Goal: Task Accomplishment & Management: Manage account settings

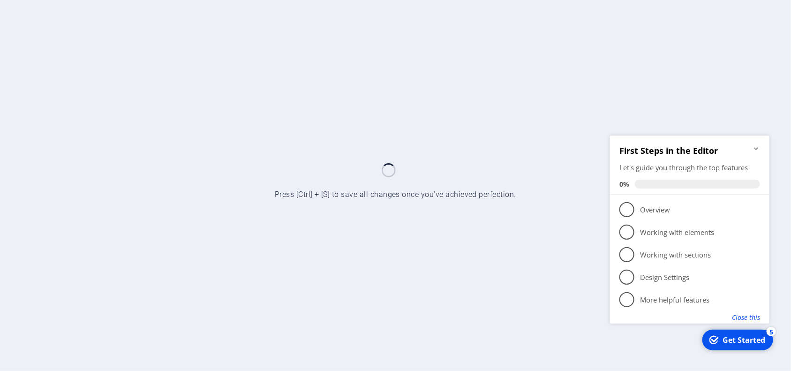
click at [738, 318] on button "Close this" at bounding box center [746, 316] width 28 height 9
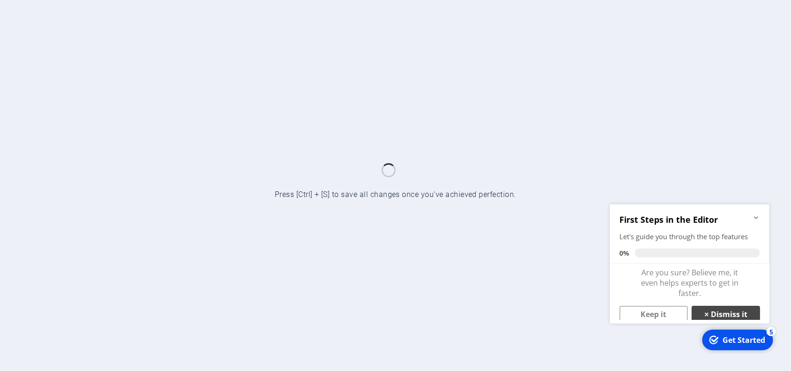
click at [720, 310] on link "× Dismiss it" at bounding box center [726, 313] width 68 height 17
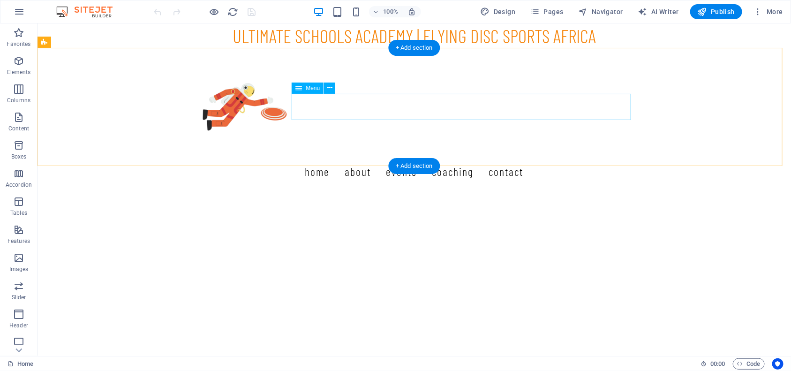
click at [370, 158] on nav "Home About Events Coaching Contact" at bounding box center [414, 171] width 443 height 26
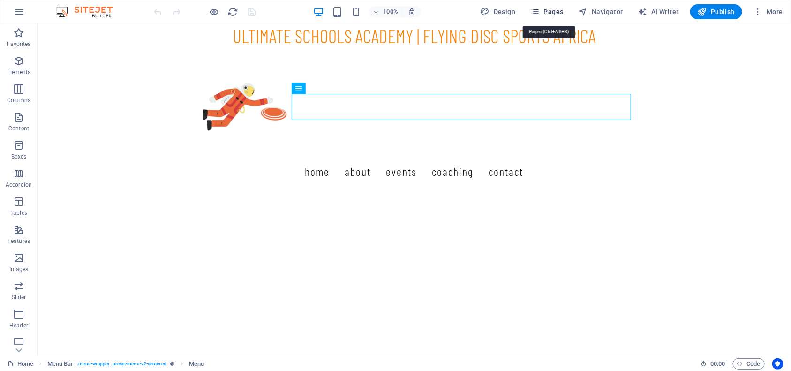
click at [559, 13] on span "Pages" at bounding box center [547, 11] width 33 height 9
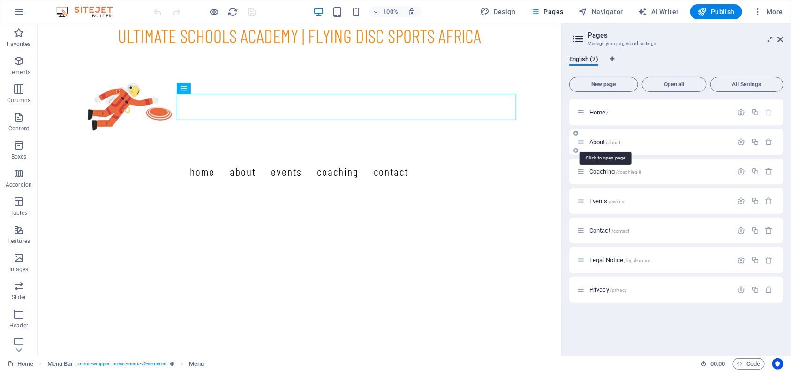
click at [596, 141] on span "About /about" at bounding box center [605, 141] width 31 height 7
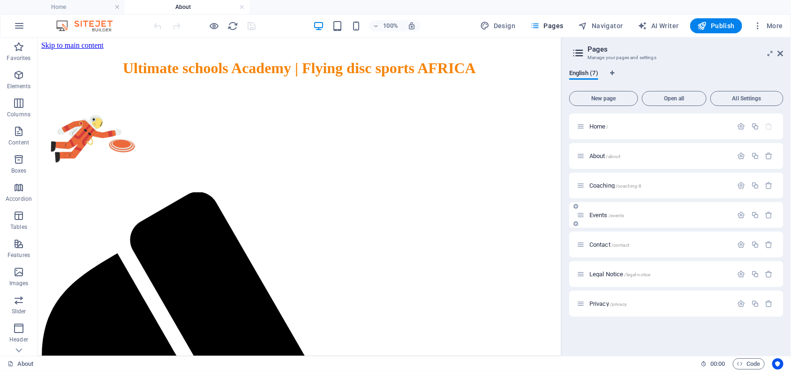
scroll to position [514, 0]
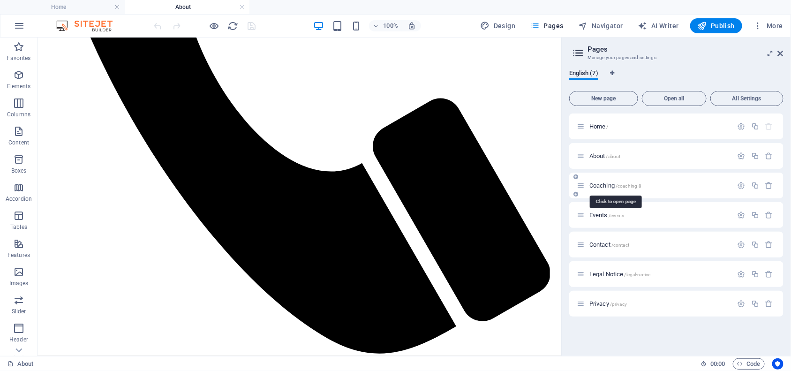
click at [604, 186] on span "Coaching /coaching-8" at bounding box center [616, 185] width 53 height 7
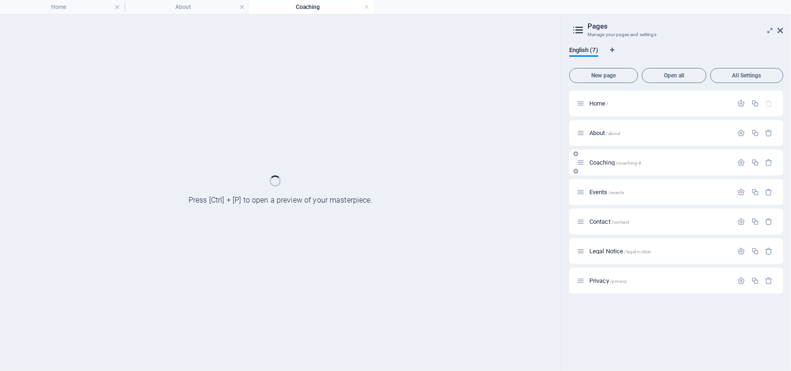
scroll to position [0, 0]
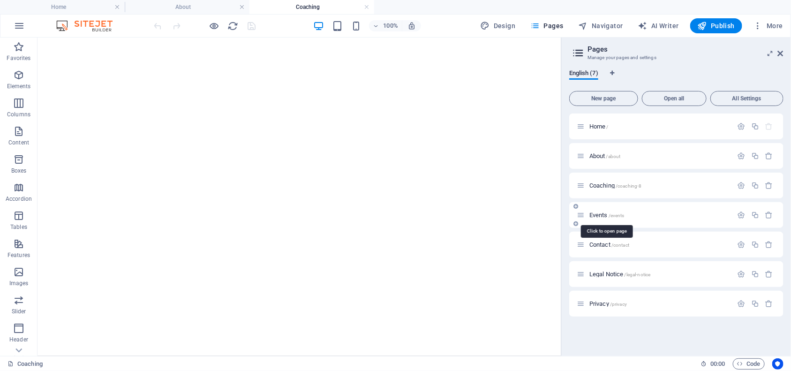
click at [598, 214] on span "Events /events" at bounding box center [607, 215] width 35 height 7
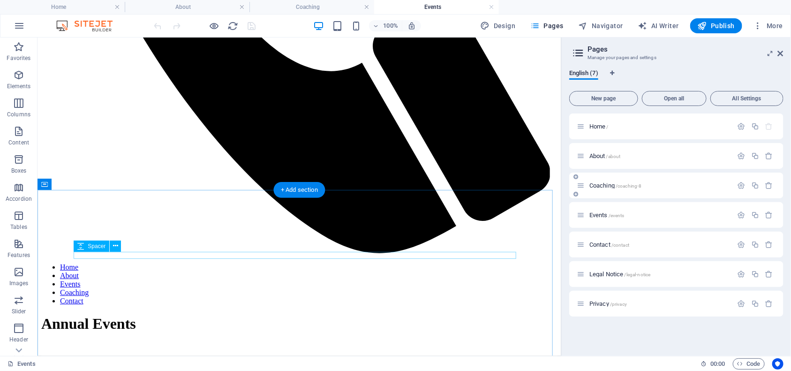
scroll to position [587, 0]
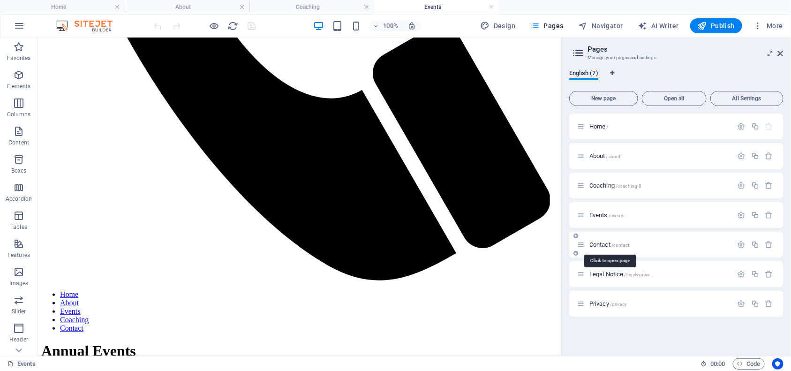
click at [601, 242] on span "Contact /contact" at bounding box center [610, 244] width 40 height 7
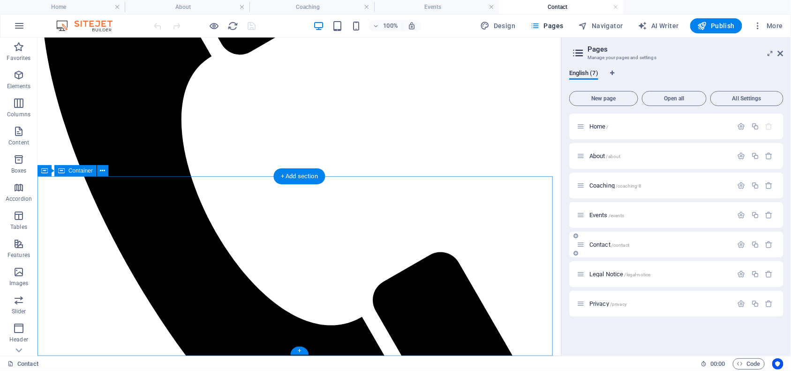
scroll to position [0, 0]
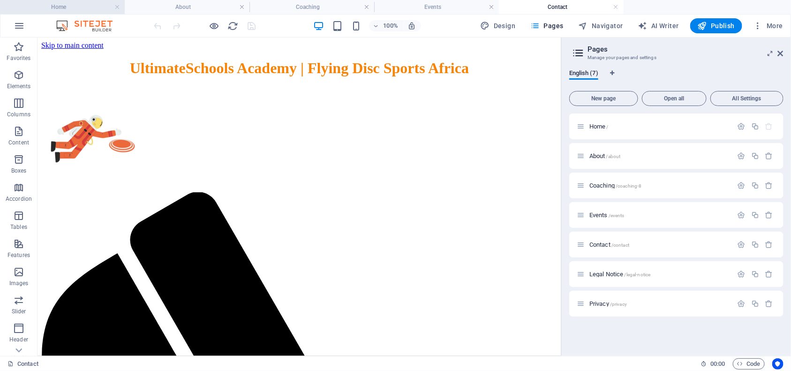
click at [80, 10] on h4 "Home" at bounding box center [62, 7] width 125 height 10
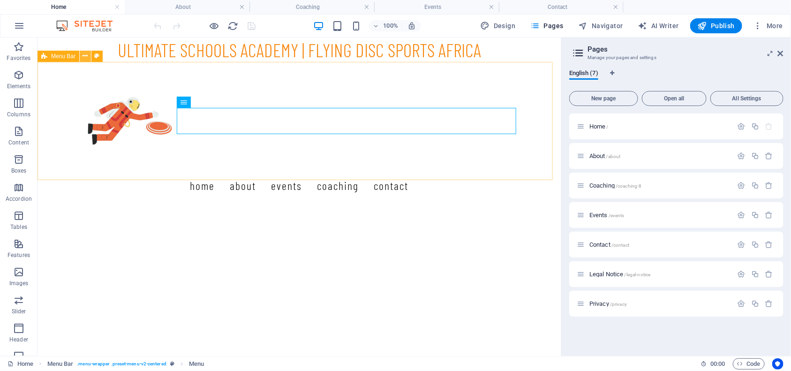
click at [87, 53] on icon at bounding box center [85, 56] width 5 height 10
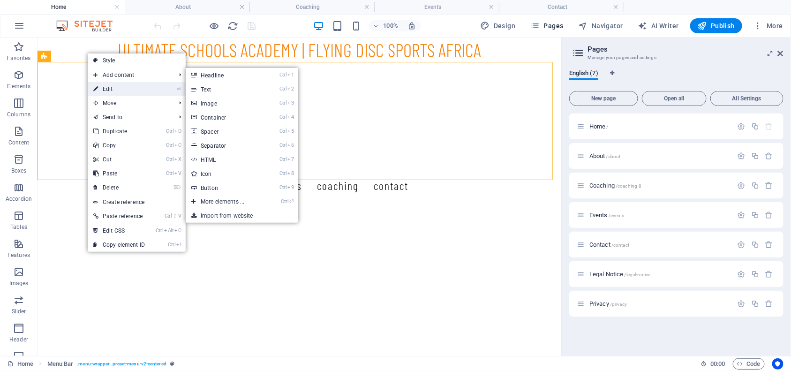
click at [106, 90] on link "⏎ Edit" at bounding box center [119, 89] width 63 height 14
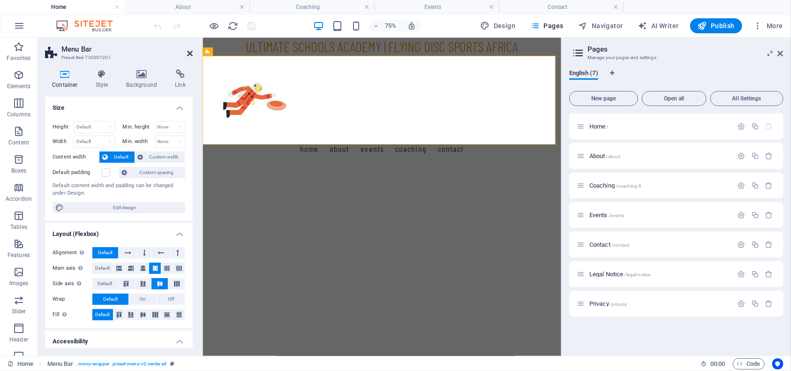
click at [187, 55] on icon at bounding box center [190, 54] width 6 height 8
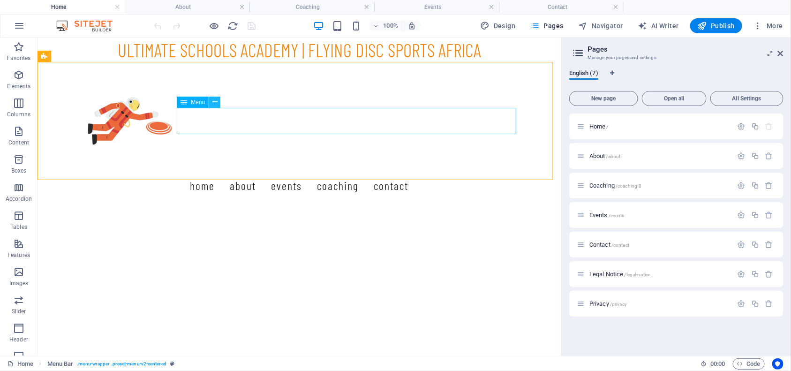
click at [215, 105] on icon at bounding box center [215, 102] width 5 height 10
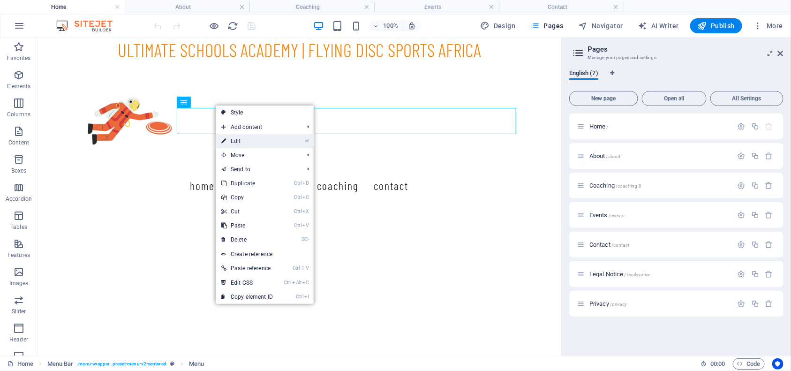
click at [237, 139] on link "⏎ Edit" at bounding box center [247, 141] width 63 height 14
select select
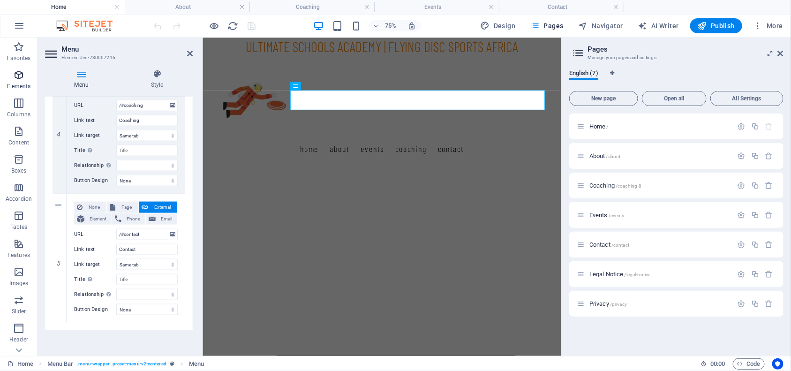
scroll to position [104, 0]
click at [189, 57] on icon at bounding box center [190, 54] width 6 height 8
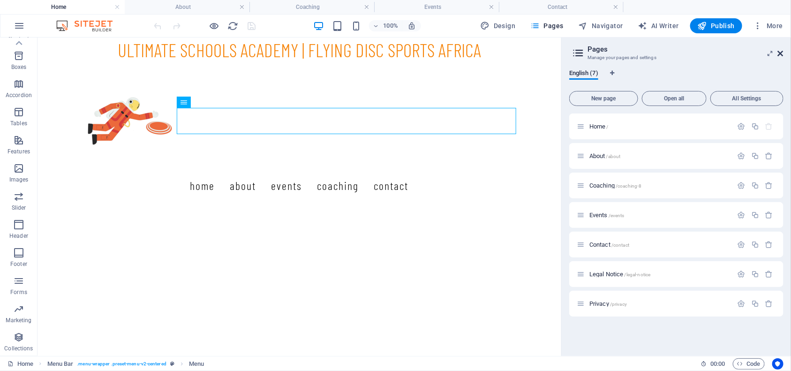
click at [779, 52] on icon at bounding box center [781, 54] width 6 height 8
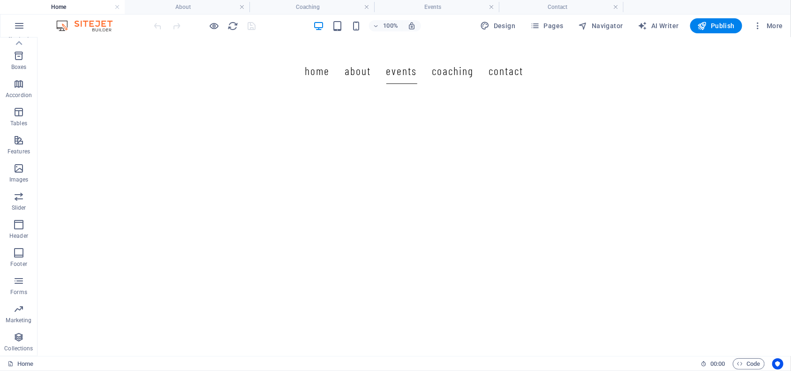
scroll to position [0, 0]
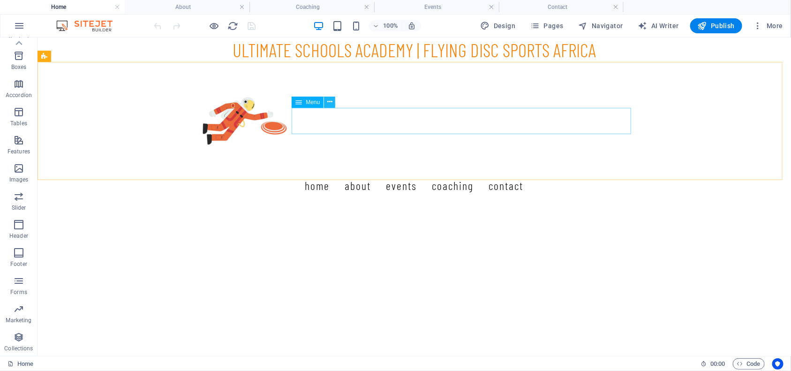
click at [332, 102] on icon at bounding box center [329, 102] width 5 height 10
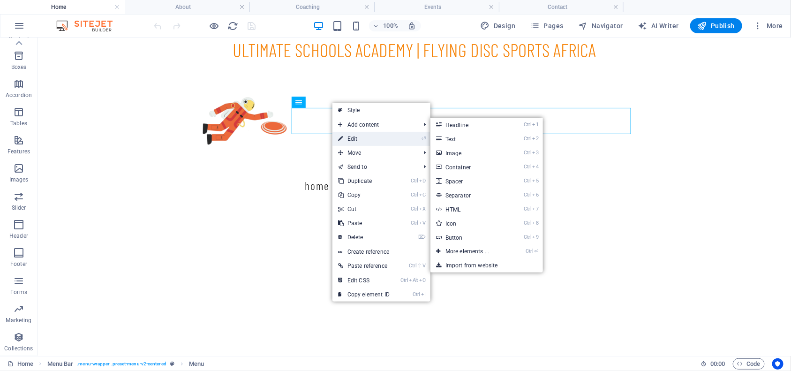
click at [351, 136] on link "⏎ Edit" at bounding box center [364, 139] width 63 height 14
select select
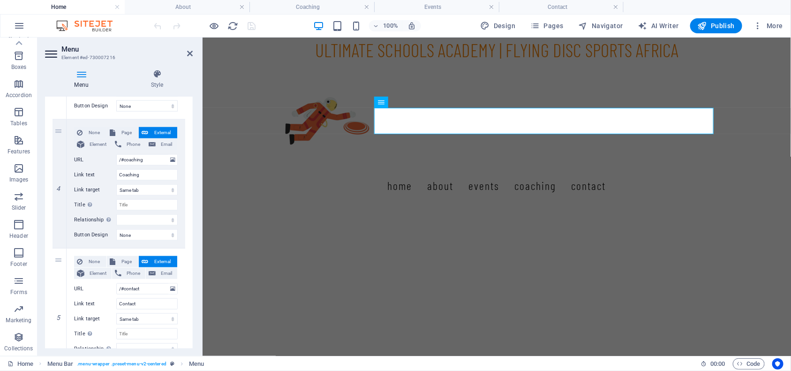
scroll to position [438, 0]
click at [58, 246] on icon at bounding box center [59, 249] width 5 height 7
select select
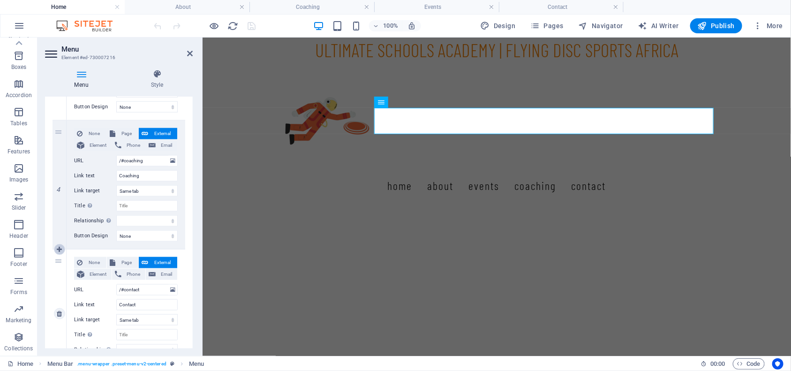
select select
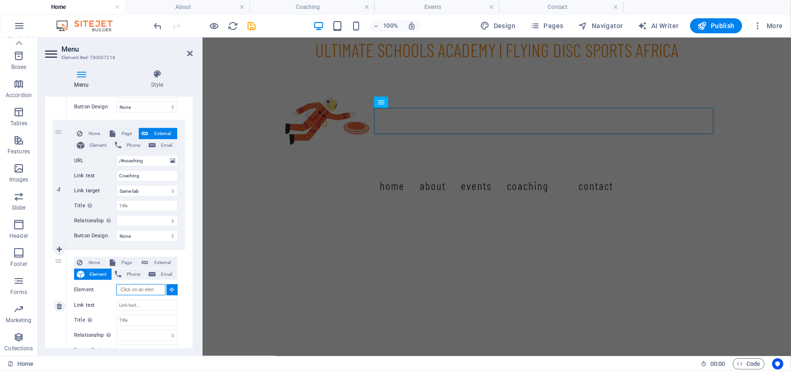
click at [123, 286] on input "Element" at bounding box center [140, 289] width 49 height 11
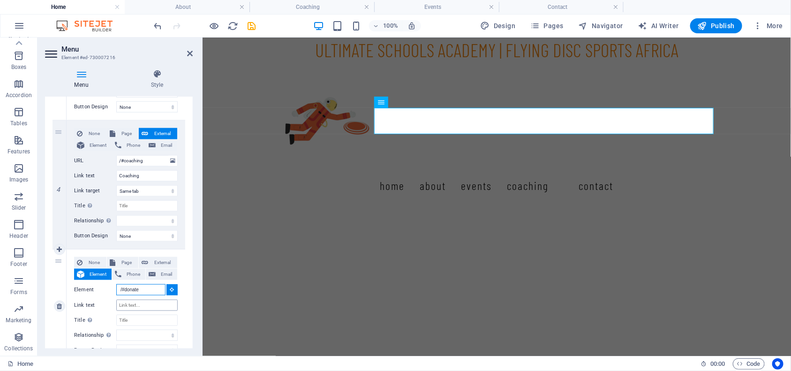
type input "/#donate"
click at [136, 304] on input "Link text" at bounding box center [146, 305] width 61 height 11
type input "D"
select select
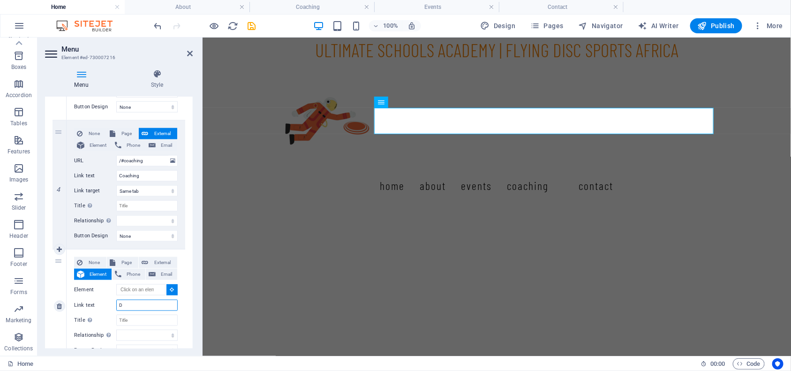
select select
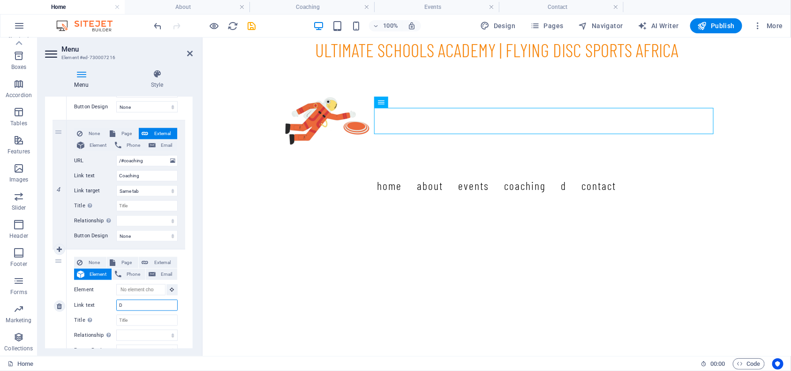
type input "Do"
select select
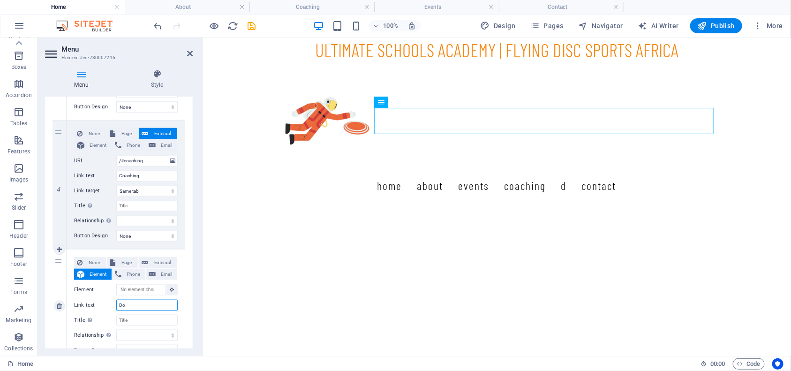
select select
type input "Donate"
select select
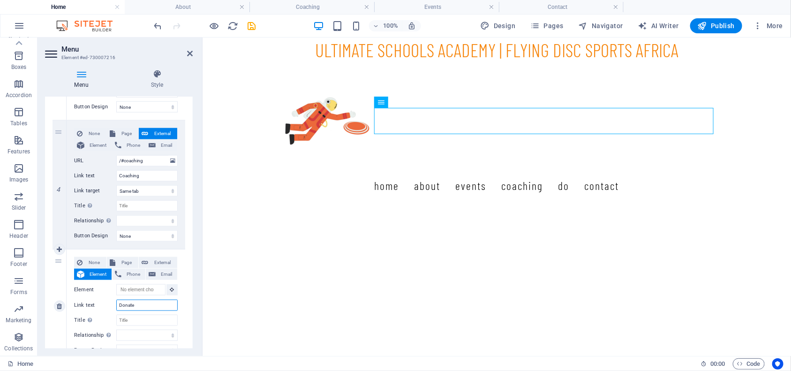
select select
type input "Donate"
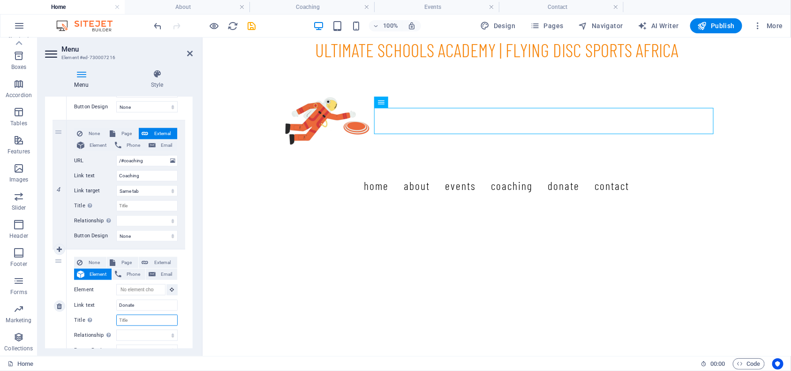
click at [135, 319] on input "Title Additional link description, should not be the same as the link text. The…" at bounding box center [146, 320] width 61 height 11
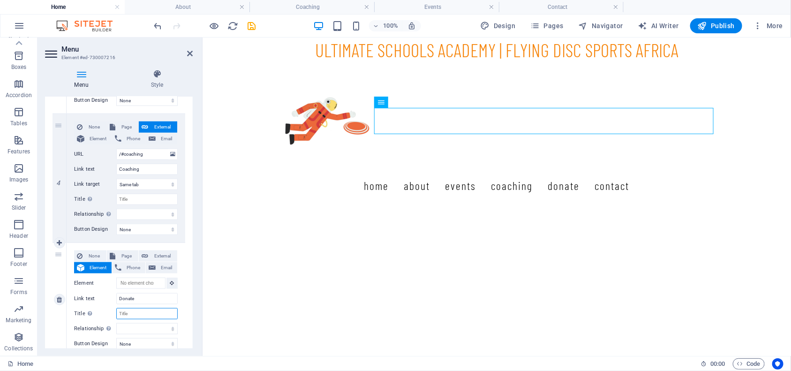
scroll to position [445, 0]
click at [160, 251] on span "External" at bounding box center [162, 255] width 23 height 11
select select
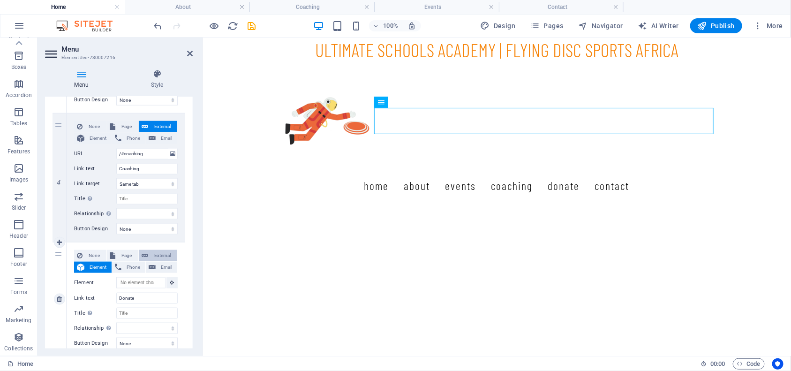
select select
select select "blank"
select select
click at [132, 315] on select "New tab Same tab Overlay" at bounding box center [146, 312] width 61 height 11
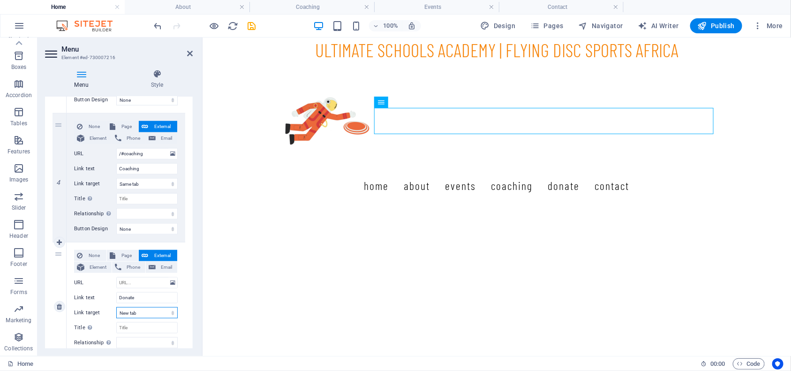
select select
click at [116, 307] on select "New tab Same tab Overlay" at bounding box center [146, 312] width 61 height 11
select select
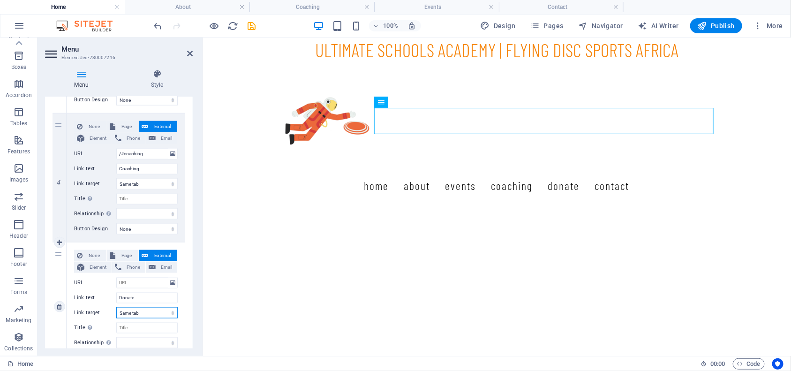
select select
click at [134, 282] on input "URL" at bounding box center [146, 282] width 61 height 11
type input "/"
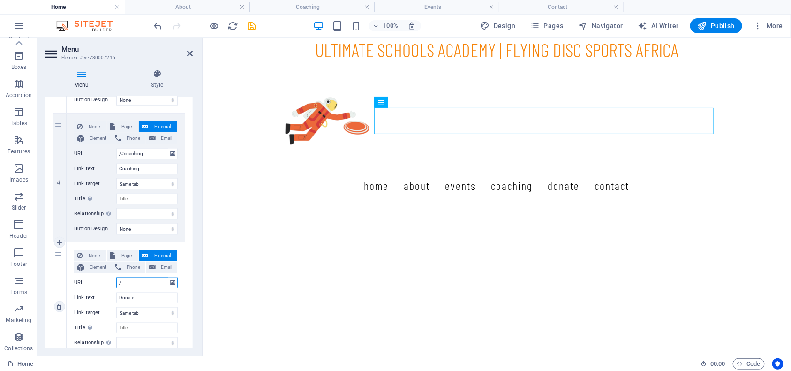
select select
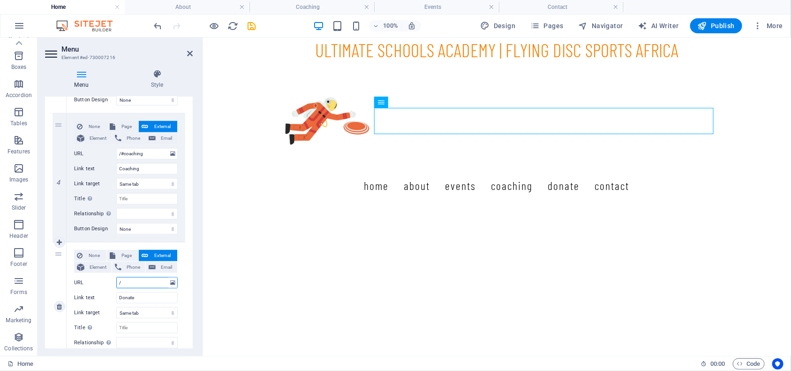
select select
type input "/@"
select select
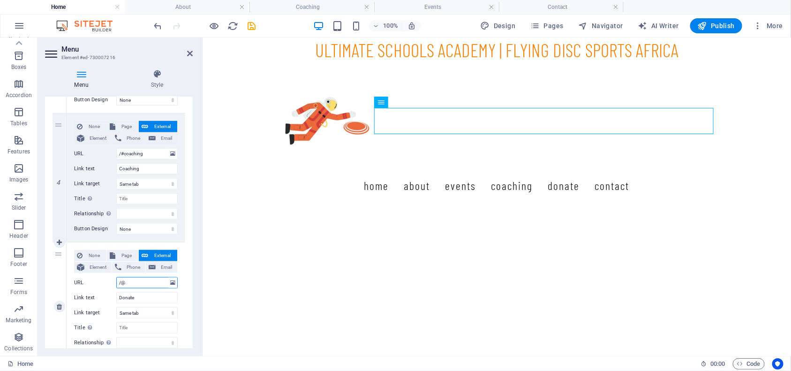
select select
type input "/#"
select select
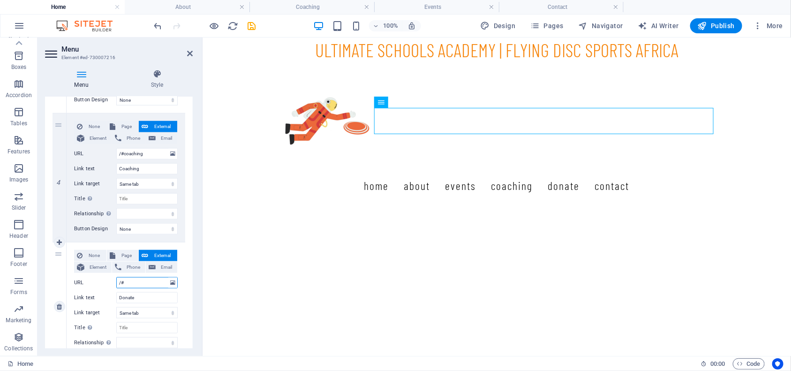
select select
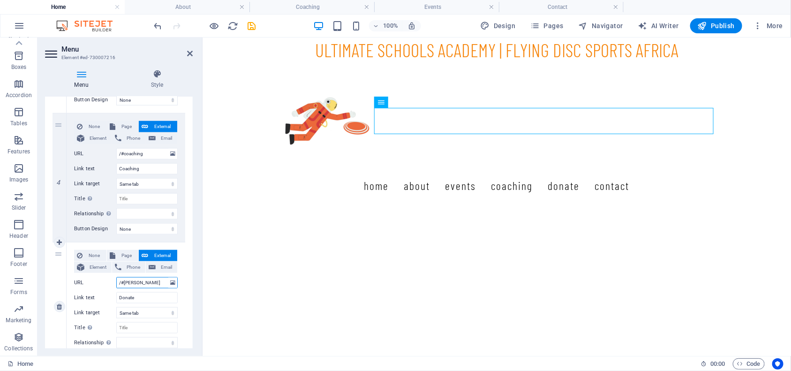
type input "/#[PERSON_NAME]"
select select
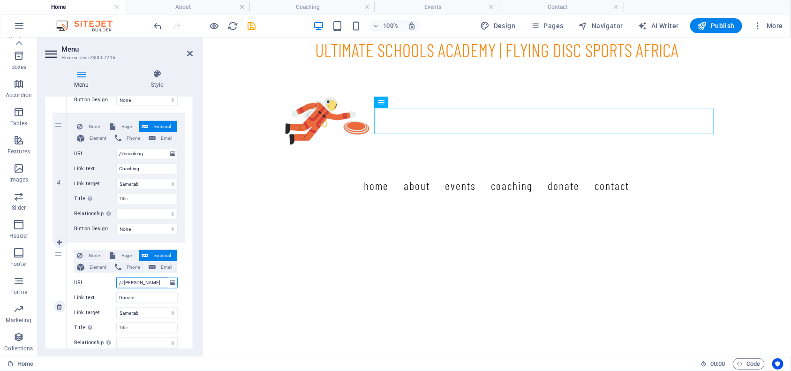
select select
type input "/#donate"
select select
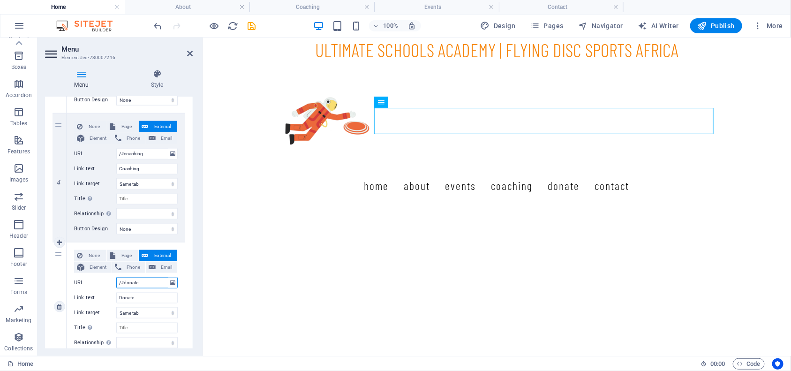
select select
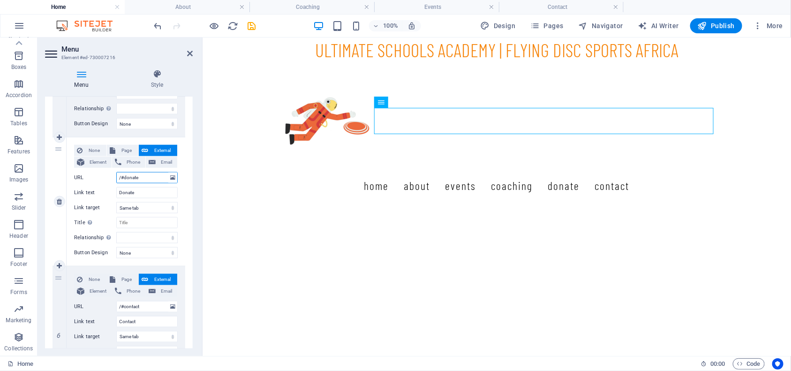
scroll to position [549, 0]
type input "/#donate"
click at [60, 263] on icon at bounding box center [59, 266] width 5 height 7
select select
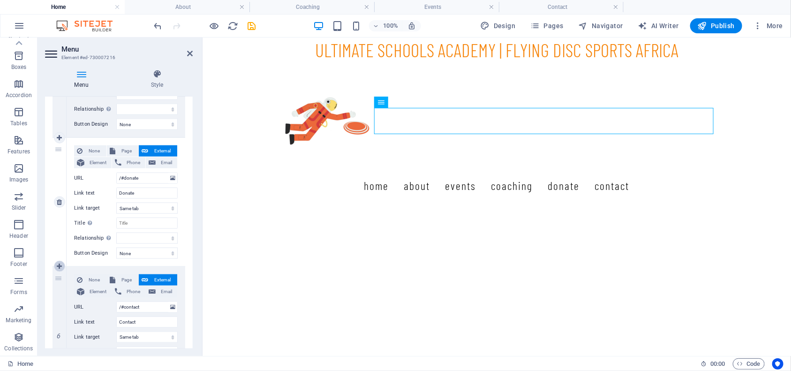
select select
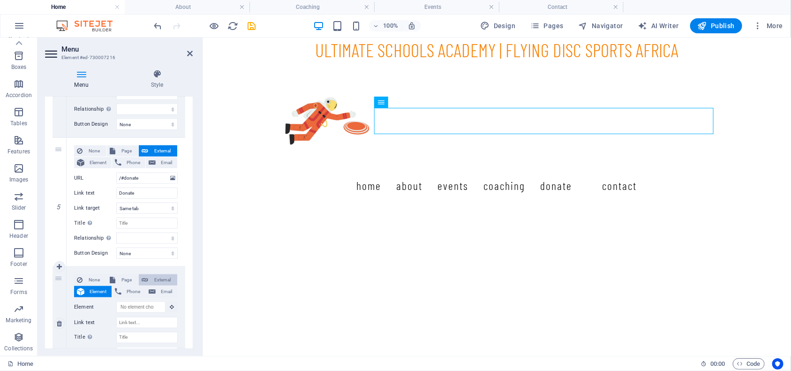
click at [165, 280] on span "External" at bounding box center [162, 279] width 23 height 11
select select
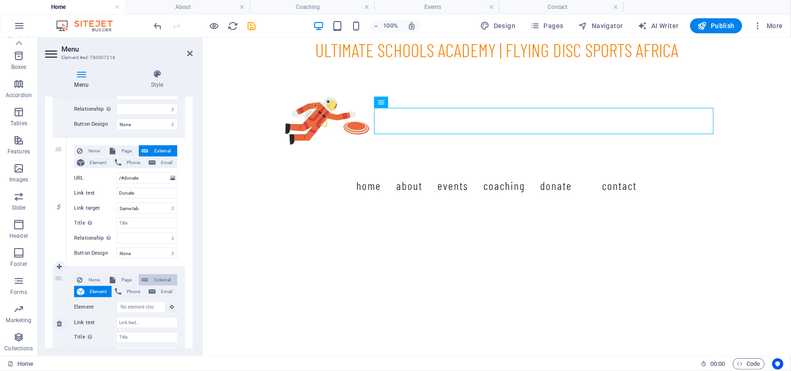
select select
select select "blank"
select select
click at [124, 320] on input "Link text" at bounding box center [146, 322] width 61 height 11
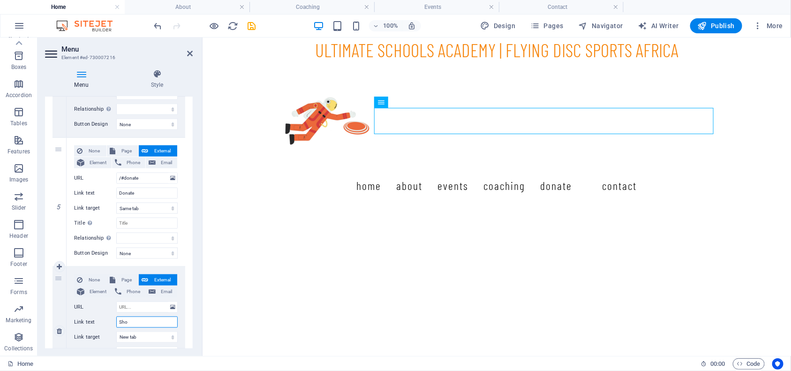
type input "Shop"
select select
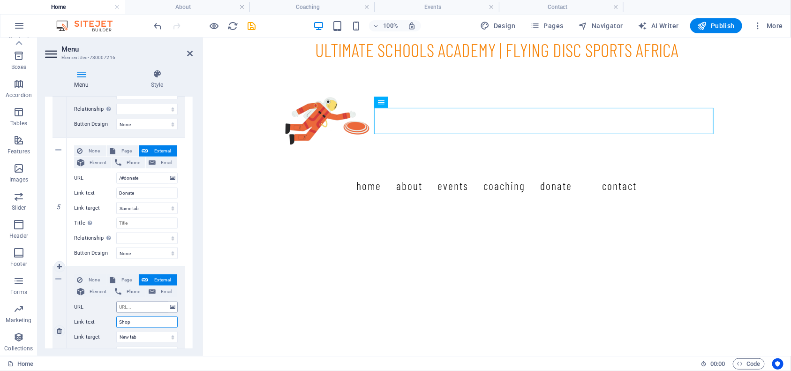
select select
type input "Shop"
click at [128, 307] on input "URL" at bounding box center [146, 307] width 61 height 11
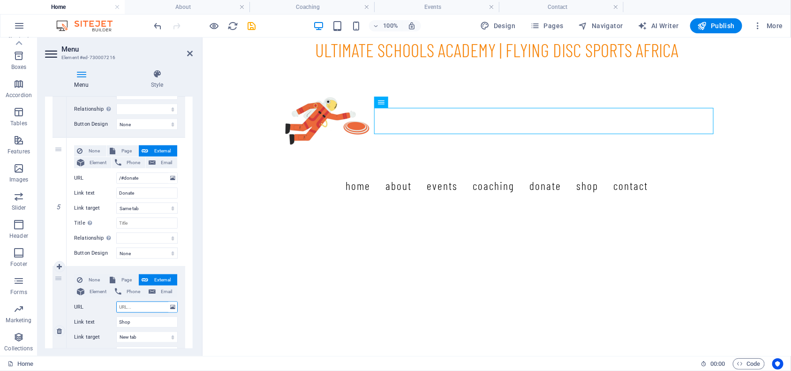
type input "/"
select select
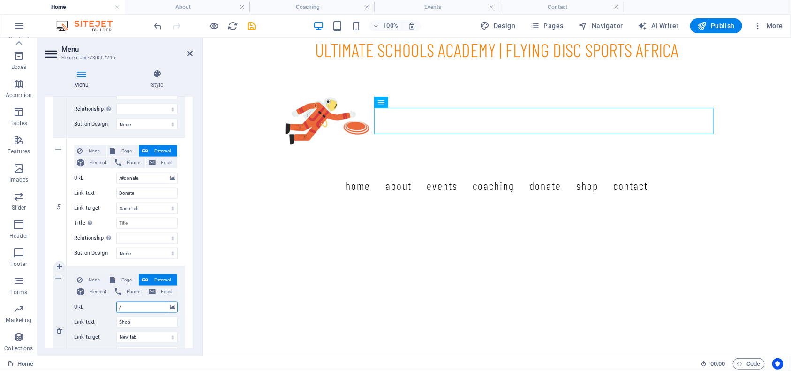
select select
type input "/#"
select select
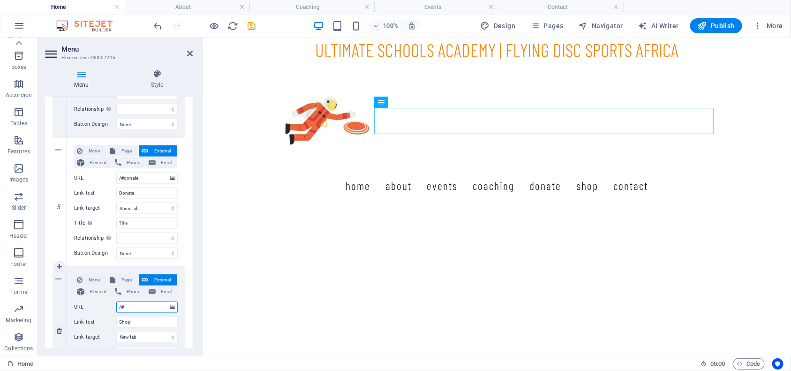
select select
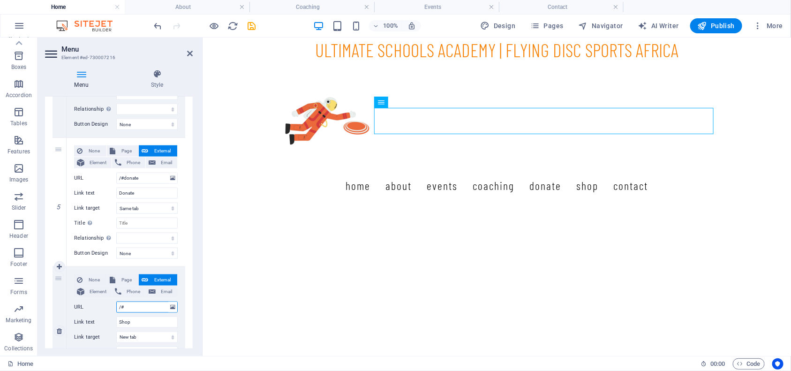
select select
type input "/#shop"
select select
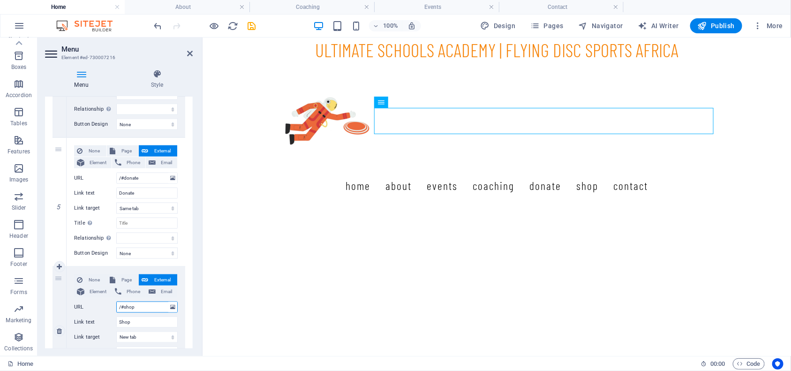
select select
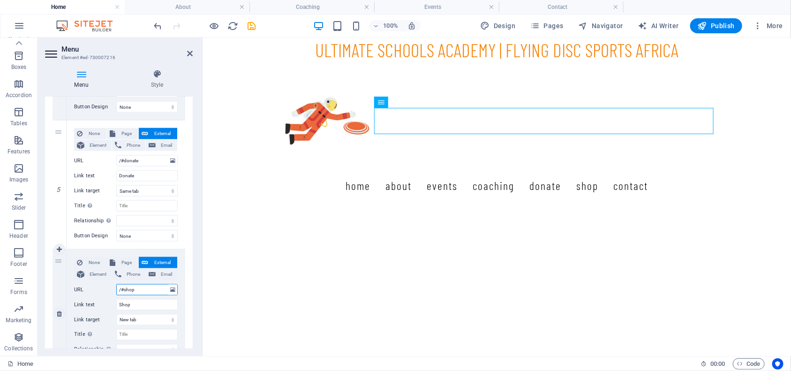
scroll to position [568, 0]
type input "/#shop"
click at [173, 319] on select "New tab Same tab Overlay" at bounding box center [146, 318] width 61 height 11
select select
click at [116, 313] on select "New tab Same tab Overlay" at bounding box center [146, 318] width 61 height 11
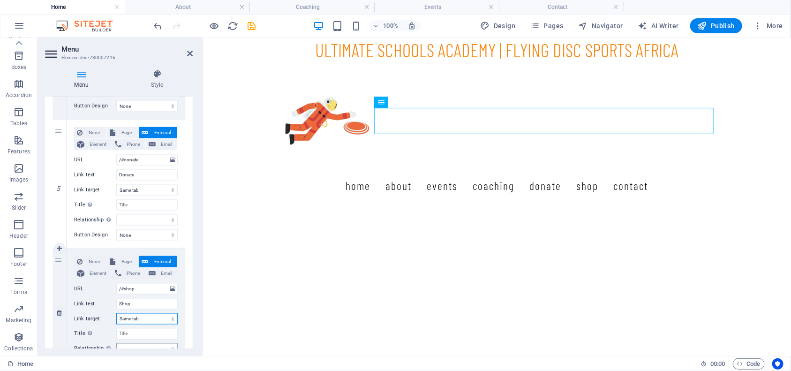
select select
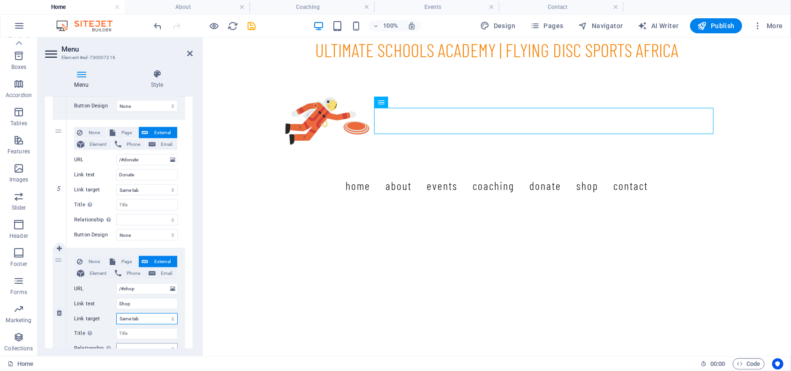
select select
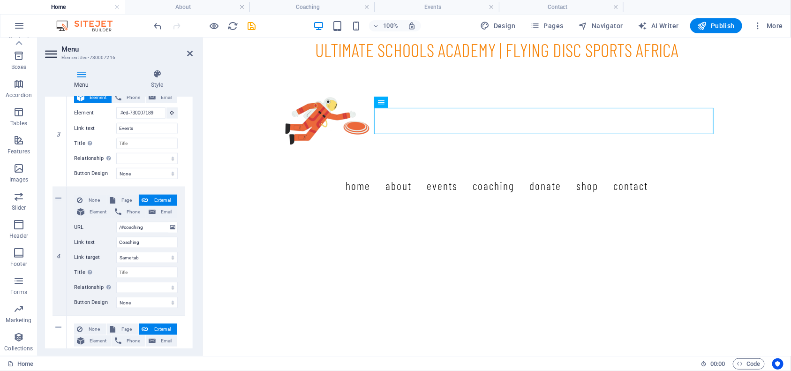
scroll to position [371, 0]
click at [190, 51] on icon at bounding box center [190, 54] width 6 height 8
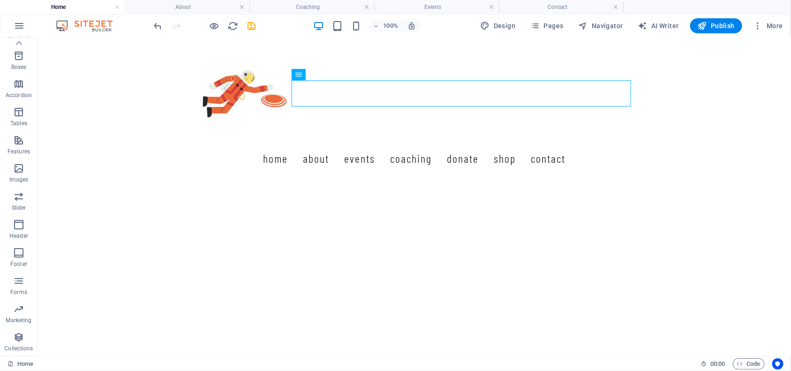
scroll to position [0, 0]
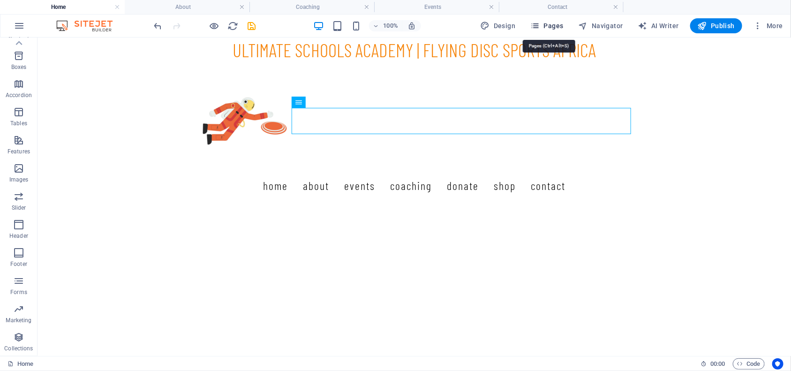
click at [554, 28] on span "Pages" at bounding box center [547, 25] width 33 height 9
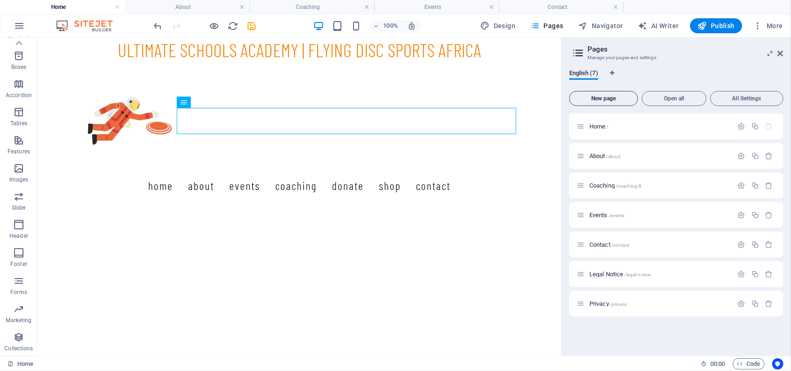
click at [608, 103] on button "New page" at bounding box center [604, 98] width 69 height 15
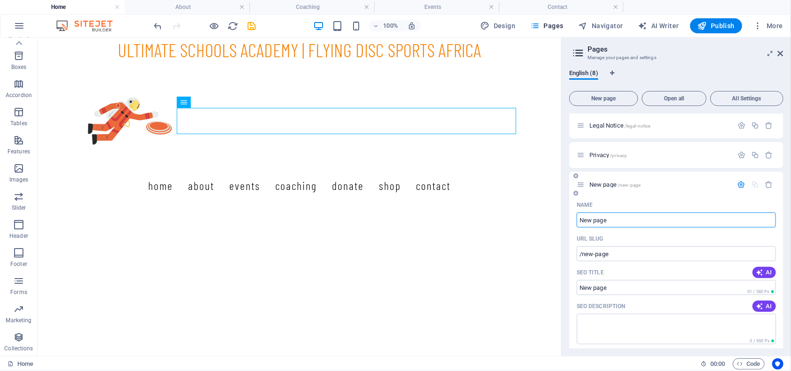
scroll to position [146, 0]
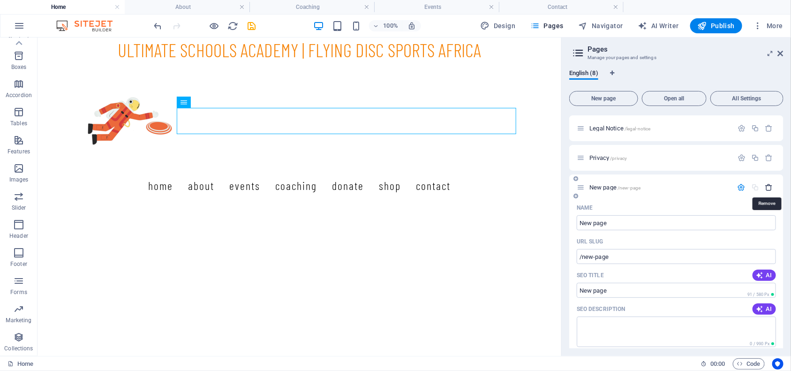
click at [768, 186] on icon "button" at bounding box center [770, 187] width 8 height 8
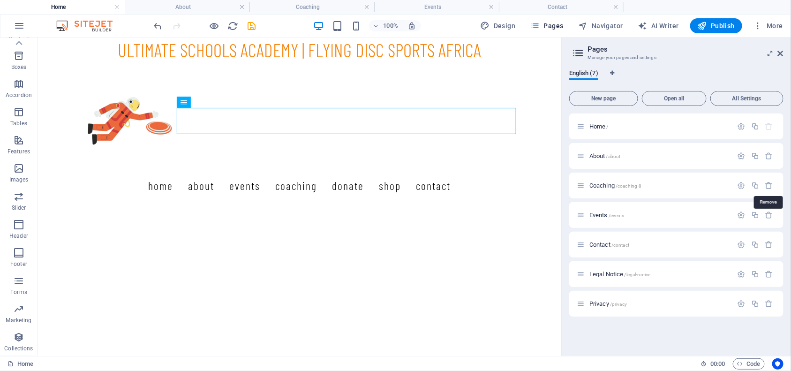
scroll to position [0, 0]
click at [535, 13] on li "Contact" at bounding box center [561, 7] width 125 height 14
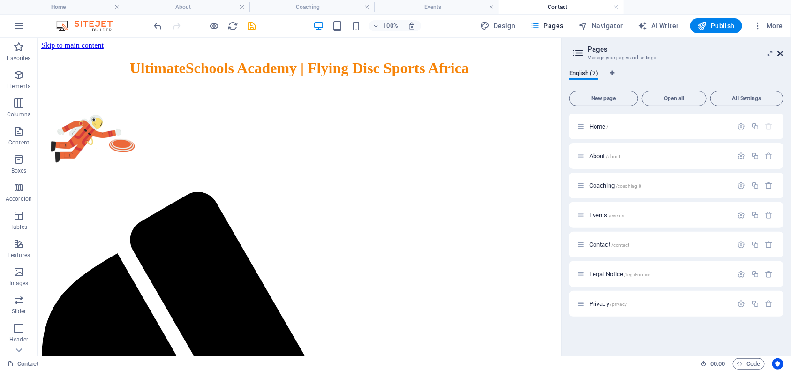
click at [782, 54] on icon at bounding box center [781, 54] width 6 height 8
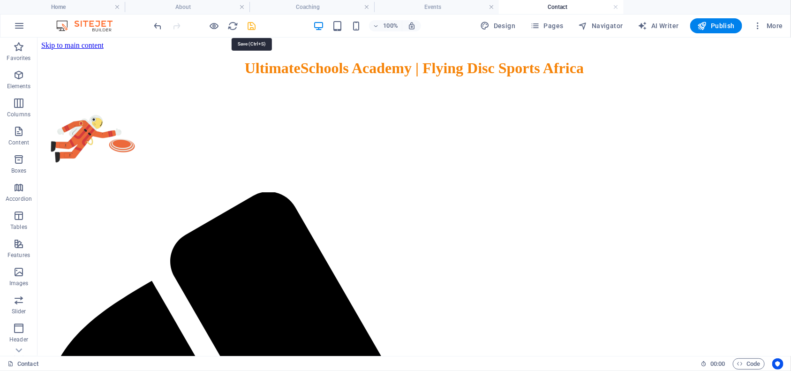
click at [252, 27] on icon "save" at bounding box center [252, 26] width 11 height 11
click at [761, 26] on icon "button" at bounding box center [758, 25] width 9 height 9
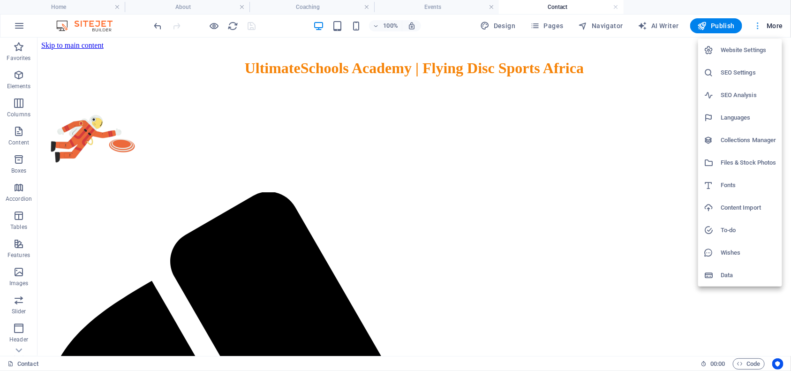
click at [761, 26] on div at bounding box center [395, 185] width 791 height 371
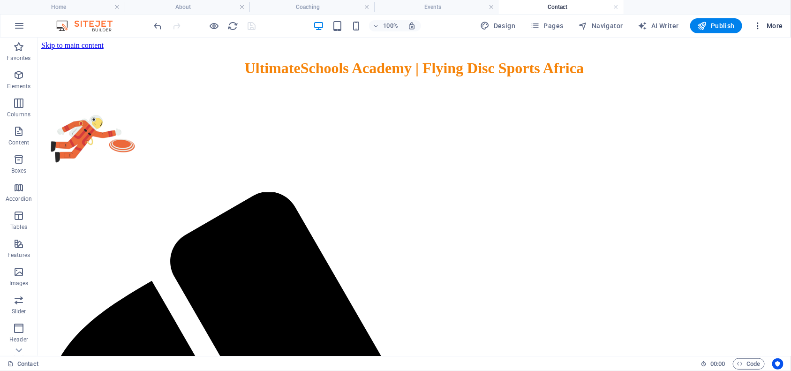
click at [761, 26] on icon "button" at bounding box center [758, 25] width 9 height 9
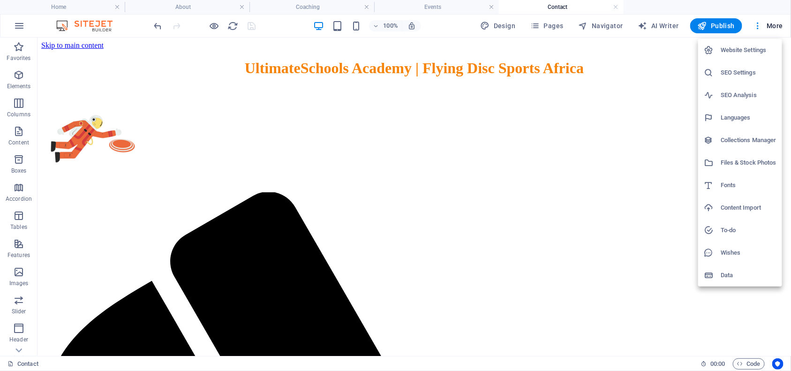
click at [648, 66] on div at bounding box center [395, 185] width 791 height 371
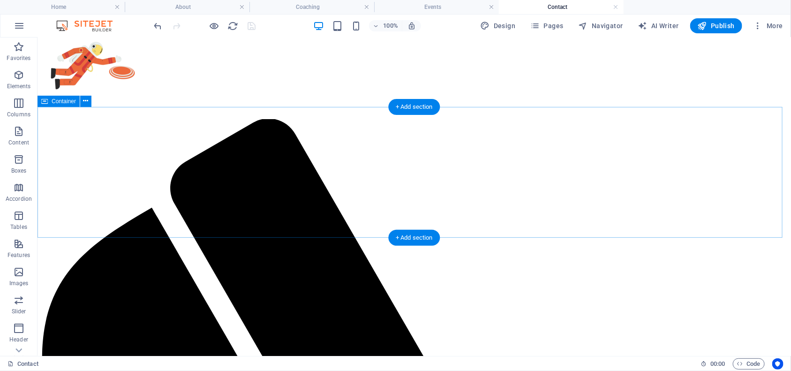
scroll to position [74, 0]
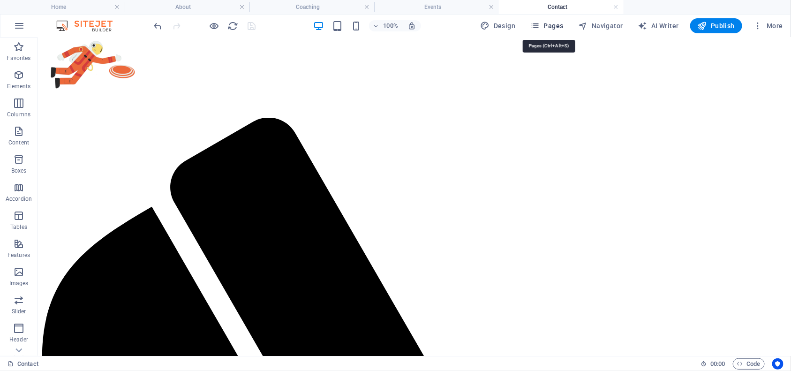
click at [559, 26] on span "Pages" at bounding box center [547, 25] width 33 height 9
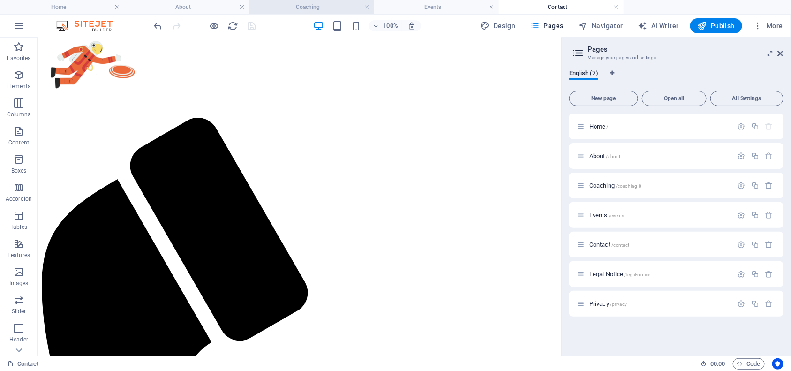
click at [329, 9] on h4 "Coaching" at bounding box center [312, 7] width 125 height 10
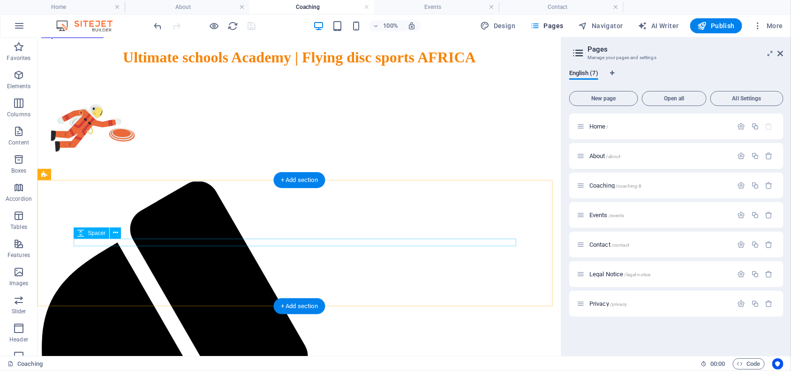
scroll to position [0, 0]
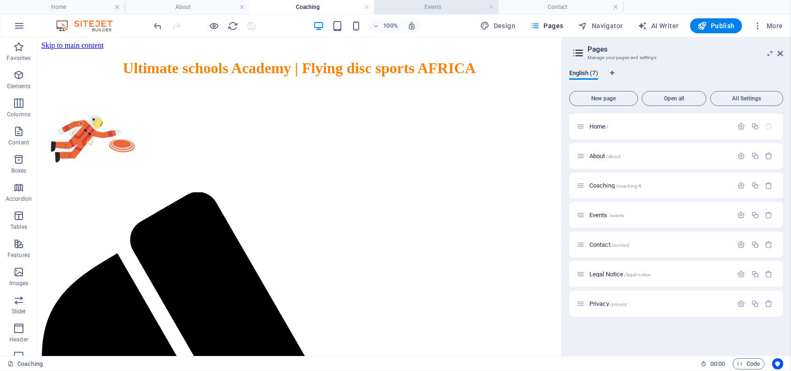
click at [431, 7] on h4 "Events" at bounding box center [436, 7] width 125 height 10
click at [631, 244] on p "Contact /contact" at bounding box center [660, 245] width 141 height 6
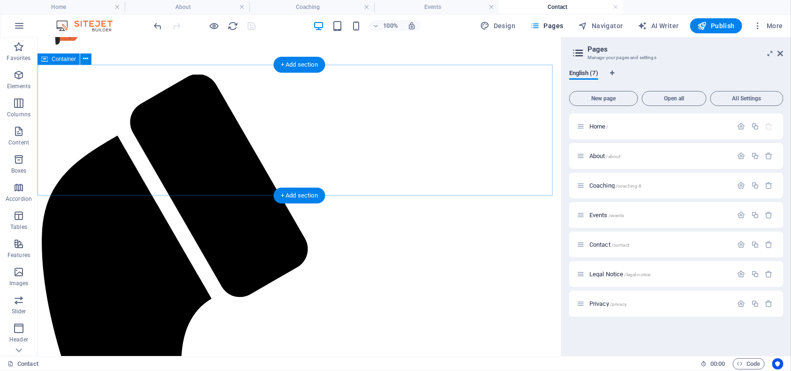
scroll to position [118, 0]
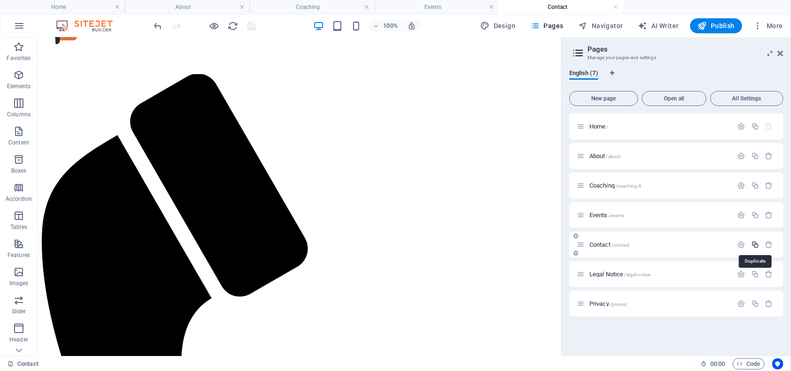
click at [756, 245] on icon "button" at bounding box center [756, 245] width 8 height 8
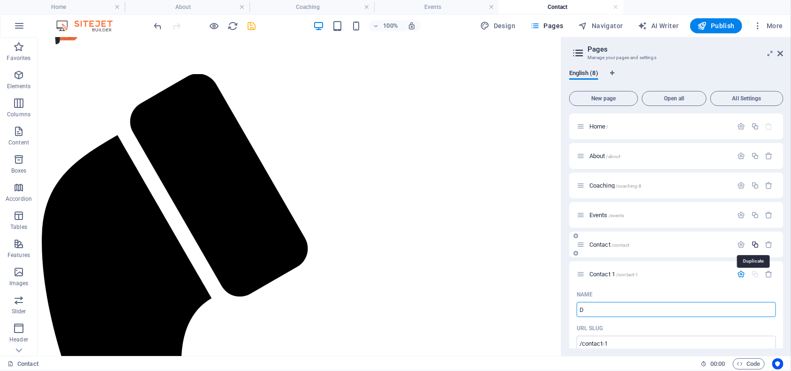
type input "D"
type input "/d"
type input "D"
type input "Donate"
type input "/do"
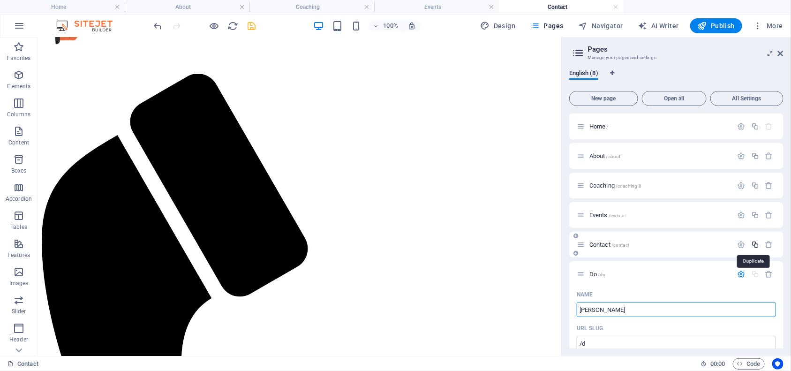
type input "Do"
type input "Donate"
type input "/donate"
type input "Donate"
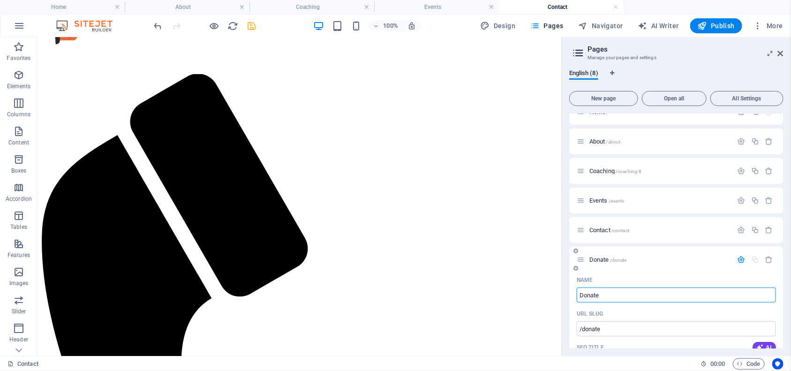
scroll to position [14, 0]
type input "Donate"
click at [672, 229] on p "Contact /contact" at bounding box center [660, 231] width 141 height 6
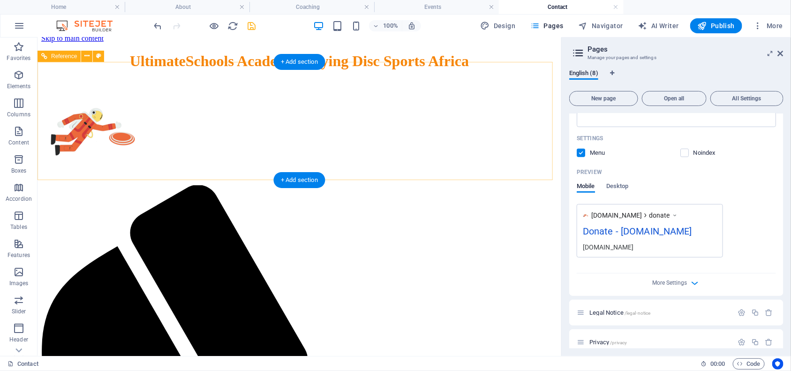
scroll to position [0, 0]
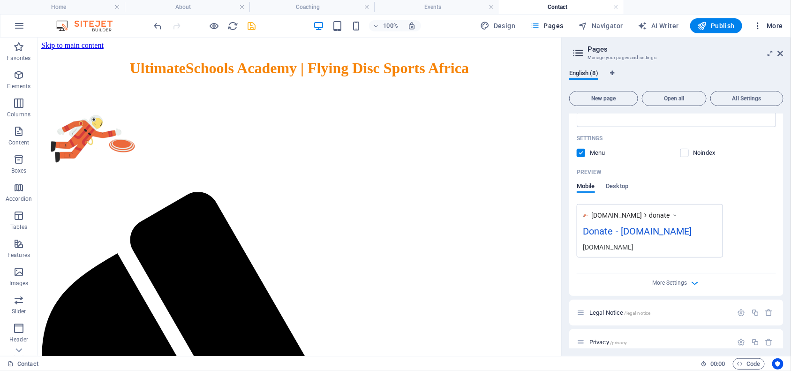
click at [776, 27] on span "More" at bounding box center [769, 25] width 30 height 9
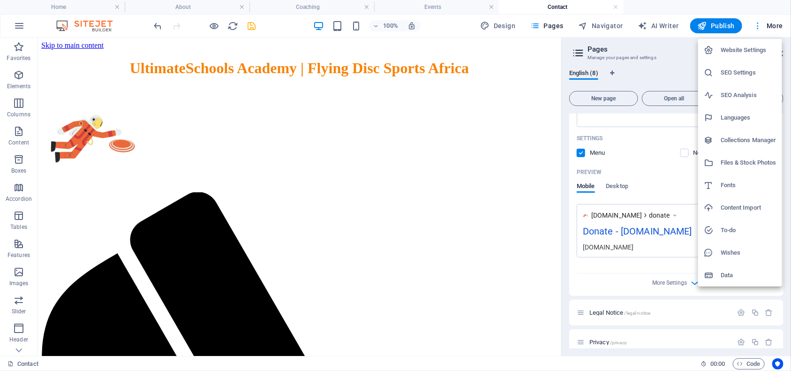
click at [776, 27] on div at bounding box center [395, 185] width 791 height 371
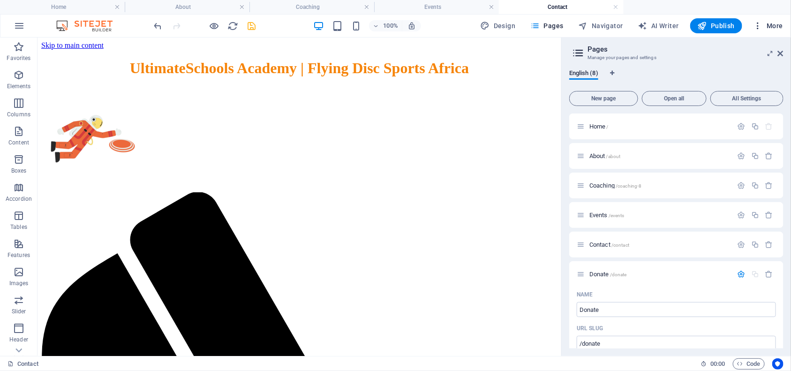
click at [761, 24] on icon "button" at bounding box center [758, 25] width 9 height 9
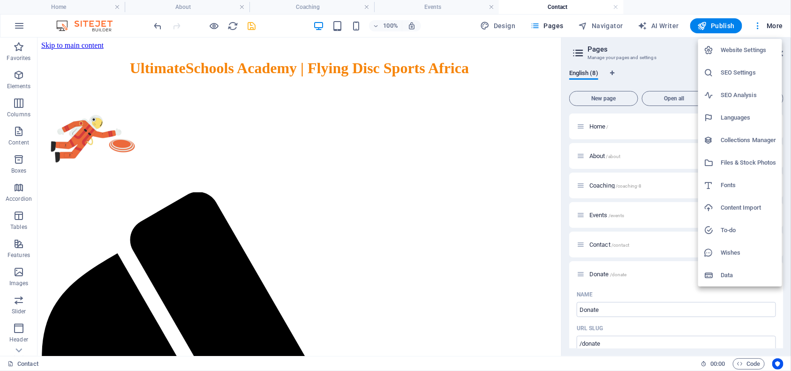
click at [749, 52] on h6 "Website Settings" at bounding box center [749, 50] width 56 height 11
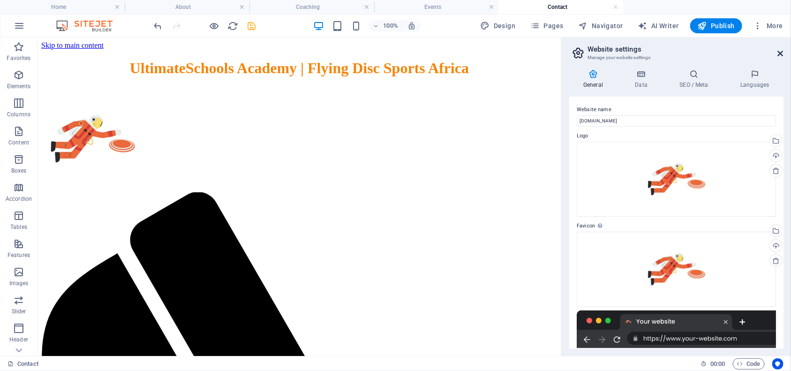
click at [780, 53] on icon at bounding box center [781, 54] width 6 height 8
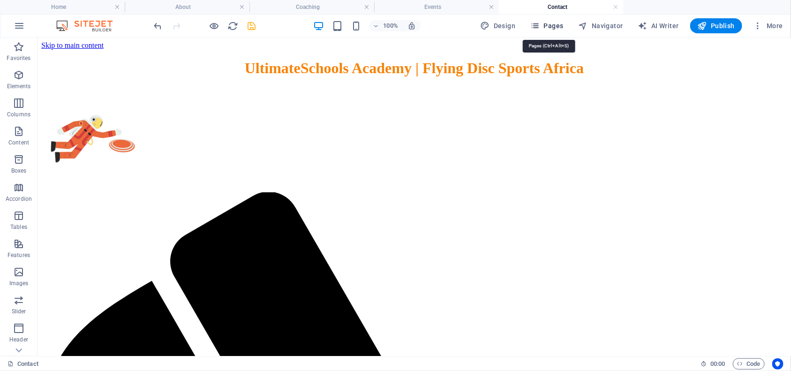
click at [556, 23] on span "Pages" at bounding box center [547, 25] width 33 height 9
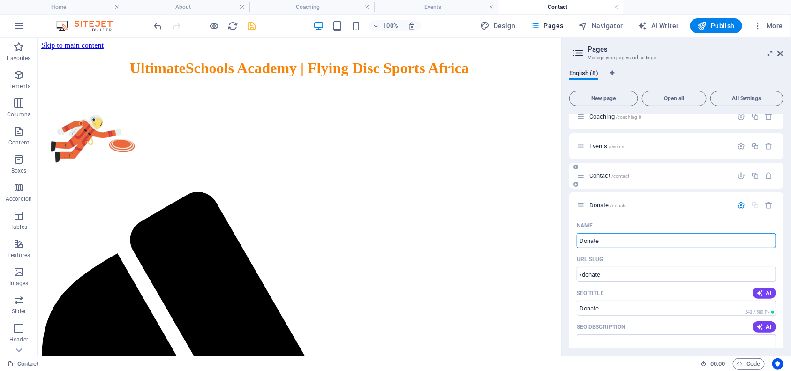
scroll to position [68, 0]
click at [661, 176] on p "Contact /contact" at bounding box center [660, 176] width 141 height 6
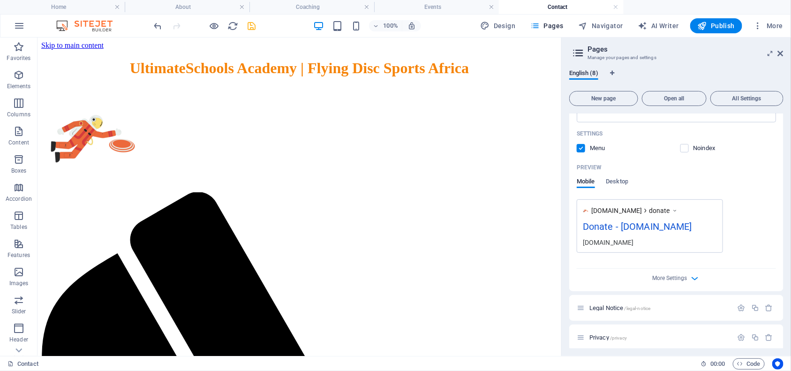
scroll to position [345, 0]
click at [622, 183] on span "Desktop" at bounding box center [618, 182] width 23 height 13
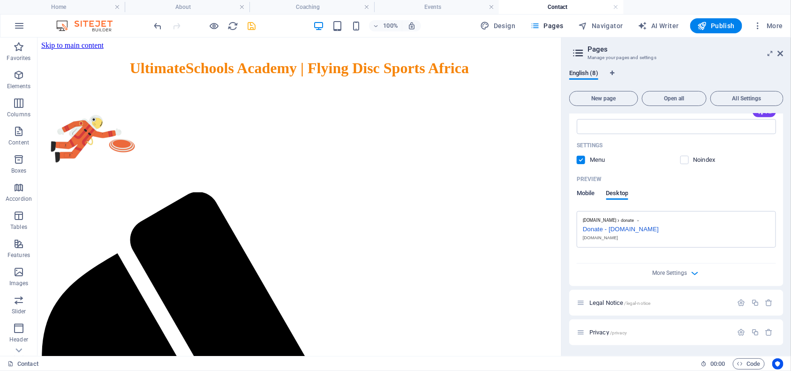
click at [589, 194] on span "Mobile" at bounding box center [586, 194] width 18 height 13
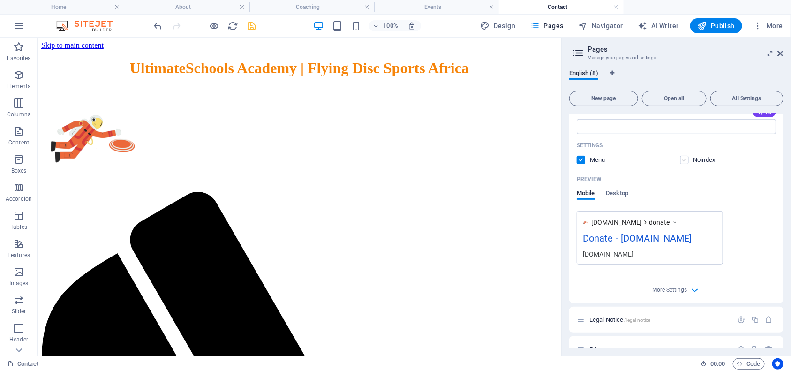
click at [684, 159] on label at bounding box center [685, 160] width 8 height 8
click at [0, 0] on input "checkbox" at bounding box center [0, 0] width 0 height 0
click at [582, 160] on label at bounding box center [581, 160] width 8 height 8
click at [0, 0] on input "checkbox" at bounding box center [0, 0] width 0 height 0
click at [582, 160] on label at bounding box center [581, 160] width 8 height 8
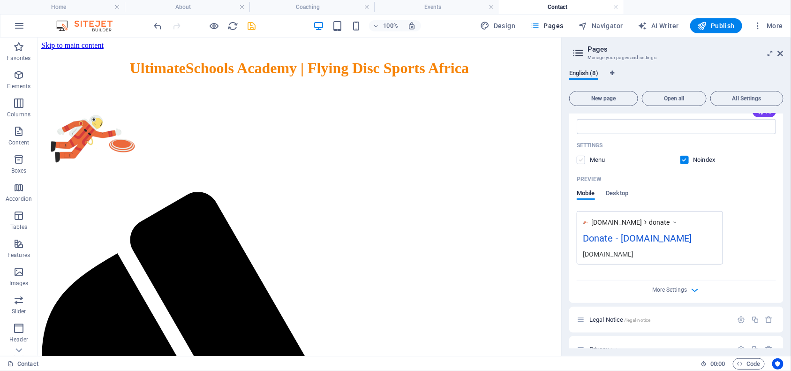
click at [0, 0] on input "checkbox" at bounding box center [0, 0] width 0 height 0
click at [683, 160] on label at bounding box center [685, 160] width 8 height 8
click at [0, 0] on input "checkbox" at bounding box center [0, 0] width 0 height 0
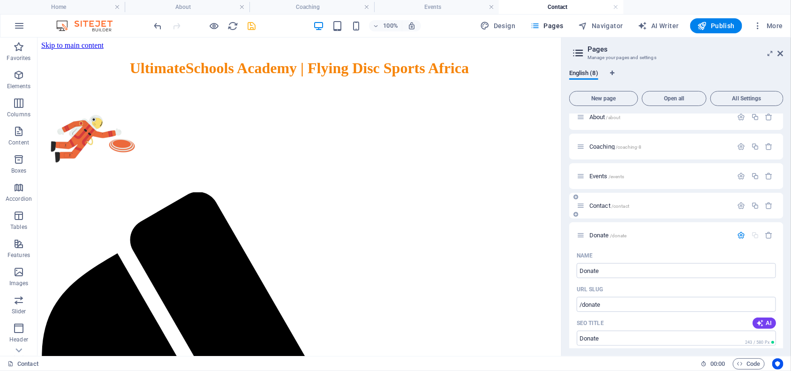
scroll to position [38, 0]
click at [623, 205] on span "/contact" at bounding box center [621, 206] width 18 height 5
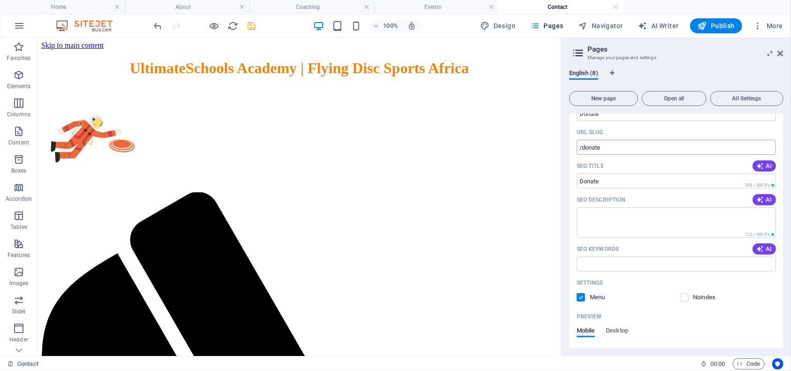
scroll to position [197, 0]
click at [672, 263] on input "SEO Keywords" at bounding box center [676, 263] width 199 height 15
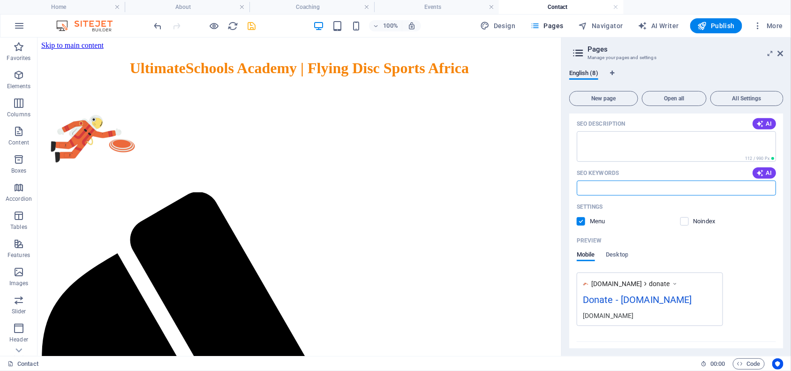
scroll to position [273, 0]
click at [622, 254] on span "Desktop" at bounding box center [618, 255] width 23 height 13
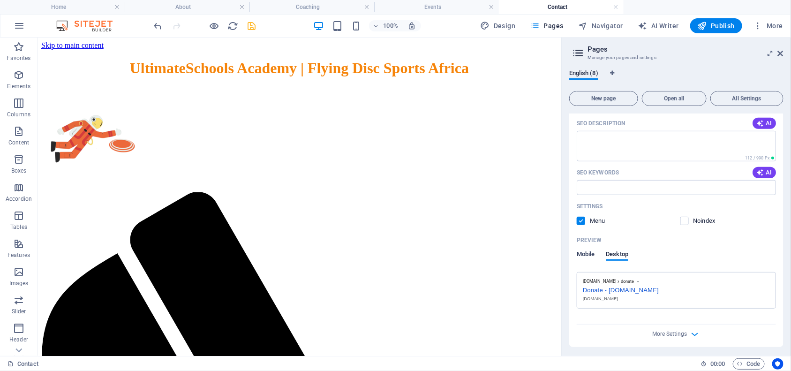
click at [585, 253] on span "Mobile" at bounding box center [586, 255] width 18 height 13
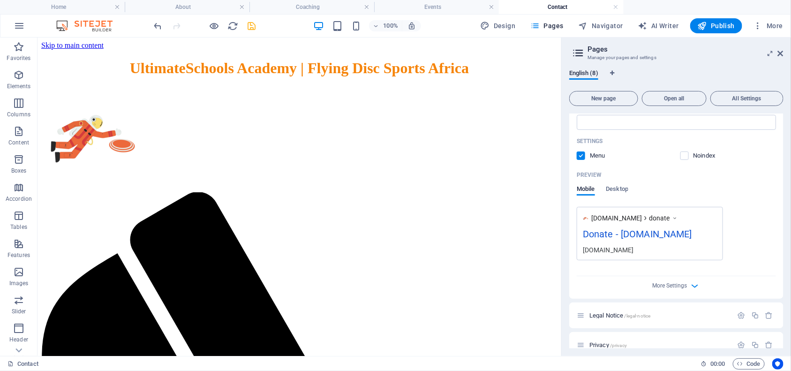
scroll to position [339, 0]
click at [693, 284] on icon "button" at bounding box center [695, 284] width 11 height 11
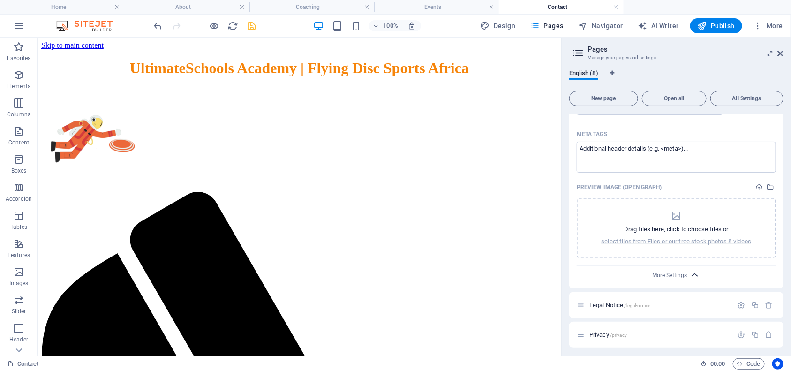
scroll to position [484, 0]
click at [692, 272] on icon "button" at bounding box center [695, 274] width 11 height 11
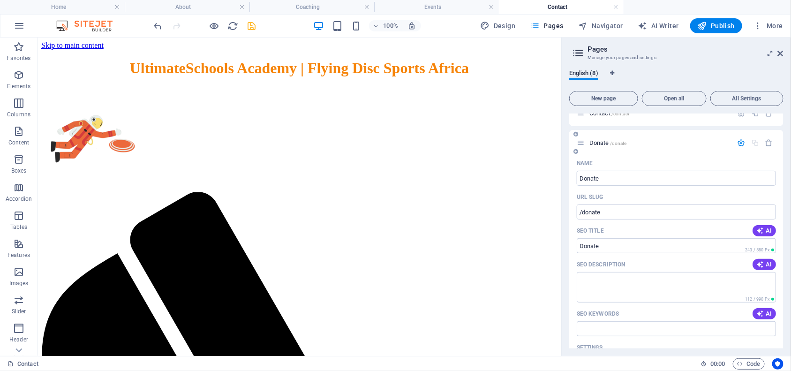
scroll to position [0, 0]
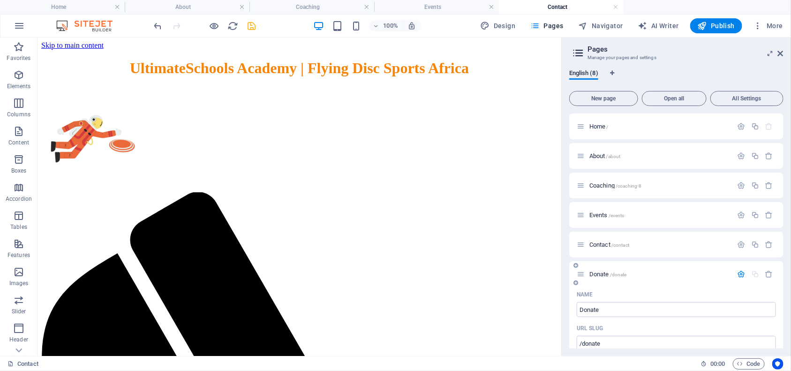
click at [738, 271] on icon "button" at bounding box center [742, 274] width 8 height 8
click at [631, 245] on p "Contact /contact" at bounding box center [660, 245] width 141 height 6
click at [740, 246] on icon "button" at bounding box center [742, 245] width 8 height 8
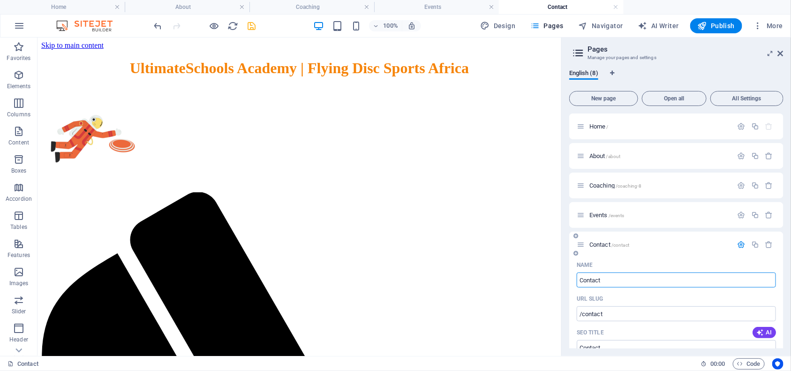
click at [743, 244] on icon "button" at bounding box center [742, 245] width 8 height 8
click at [742, 122] on icon "button" at bounding box center [742, 126] width 8 height 8
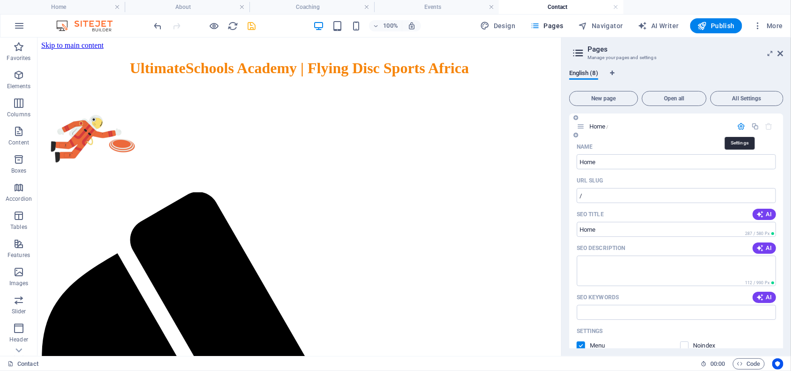
click at [740, 122] on icon "button" at bounding box center [742, 126] width 8 height 8
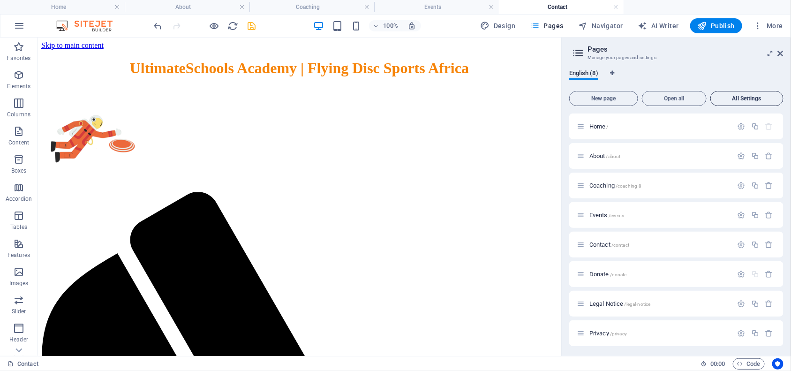
click at [740, 101] on button "All Settings" at bounding box center [747, 98] width 73 height 15
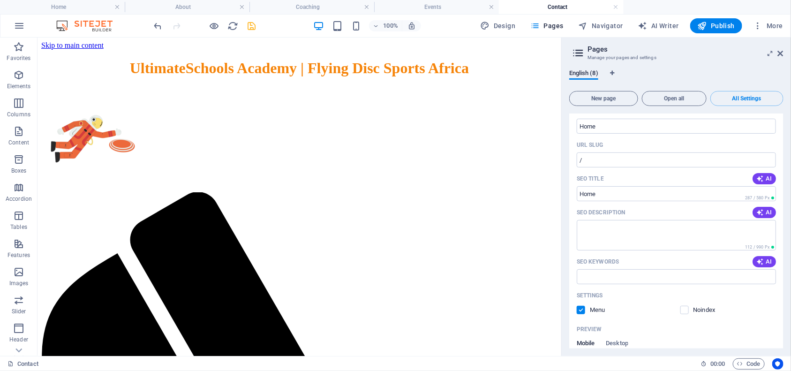
scroll to position [9, 0]
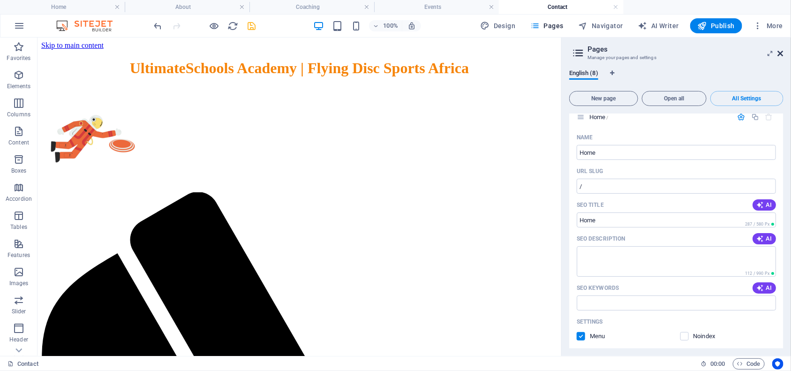
click at [783, 52] on icon at bounding box center [781, 54] width 6 height 8
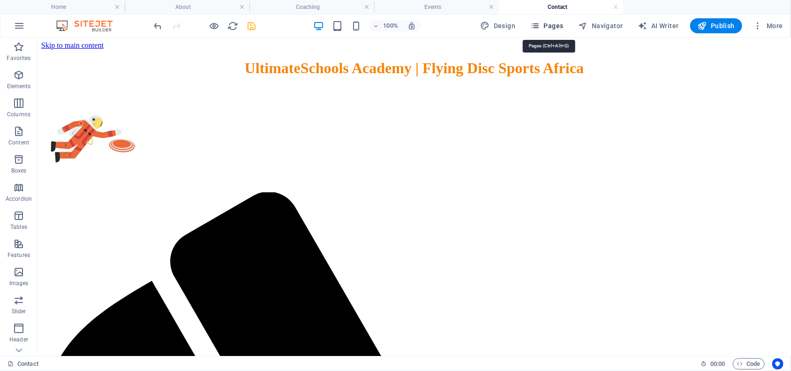
click at [554, 28] on span "Pages" at bounding box center [547, 25] width 33 height 9
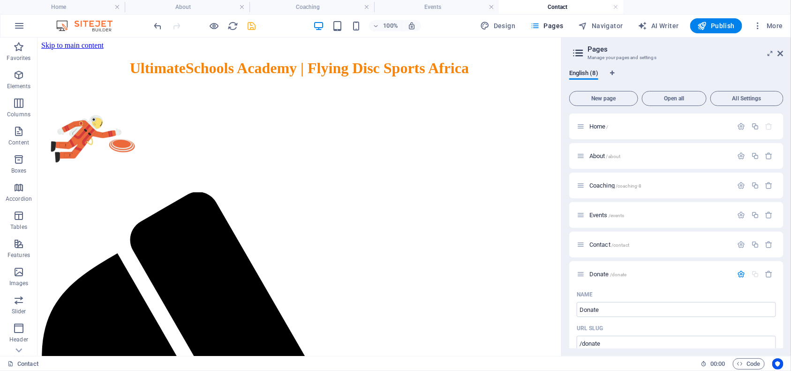
click at [578, 52] on icon at bounding box center [578, 52] width 14 height 13
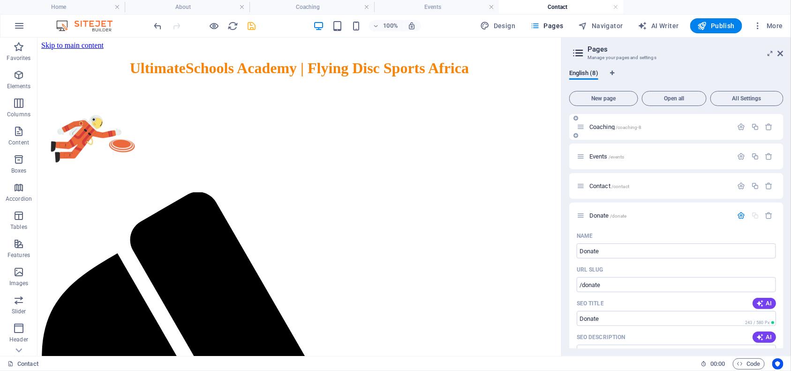
scroll to position [59, 0]
click at [739, 212] on icon "button" at bounding box center [742, 215] width 8 height 8
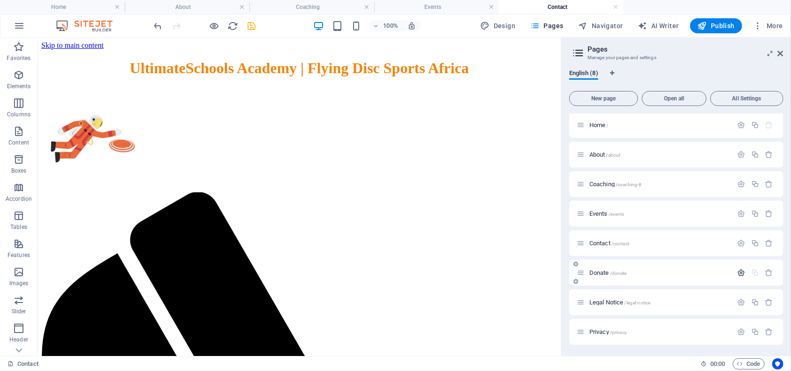
scroll to position [1, 0]
drag, startPoint x: 622, startPoint y: 272, endPoint x: 623, endPoint y: 227, distance: 45.5
click at [623, 227] on div "Home / About /about Coaching /coaching-8 Events /events Contact /contact Donate…" at bounding box center [677, 229] width 214 height 233
drag, startPoint x: 646, startPoint y: 273, endPoint x: 648, endPoint y: 224, distance: 49.3
click at [648, 224] on div "Home / About /about Coaching /coaching-8 Events /events Contact /contact Donate…" at bounding box center [677, 229] width 214 height 233
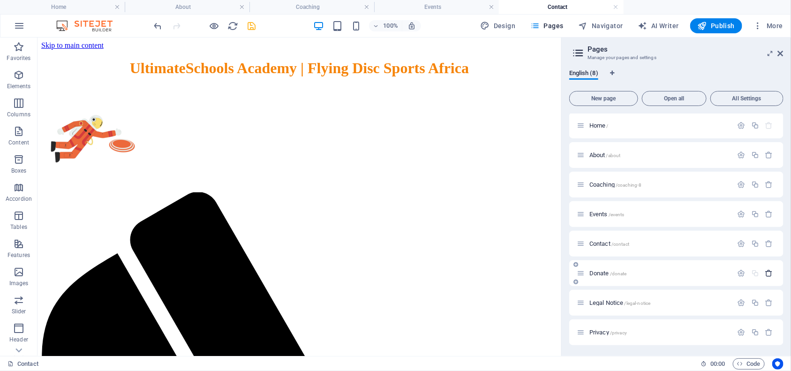
click at [768, 271] on icon "button" at bounding box center [770, 273] width 8 height 8
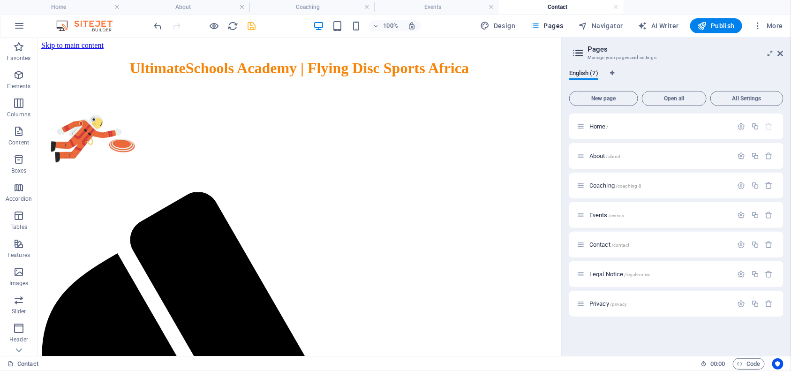
scroll to position [0, 0]
click at [576, 234] on icon at bounding box center [576, 236] width 5 height 6
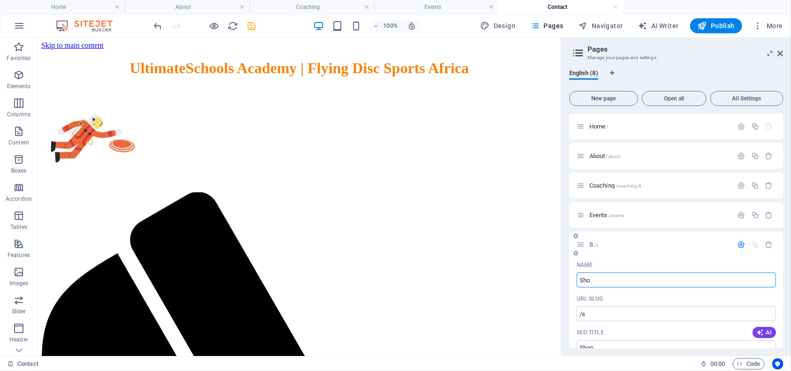
type input "Shop"
type input "/s"
type input "Shop"
type input "/shop"
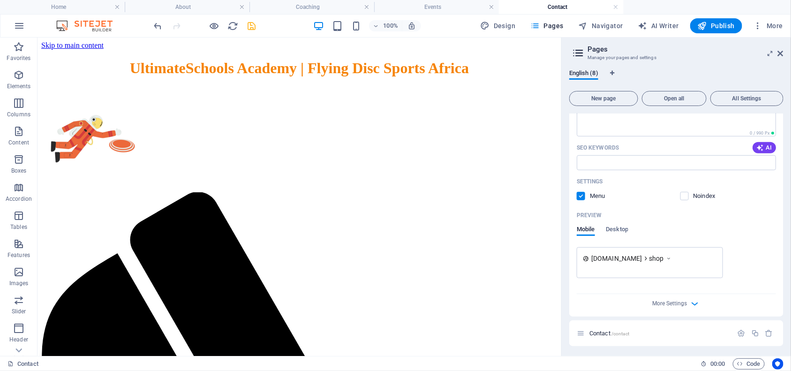
scroll to position [268, 0]
type input "Shop"
click at [615, 228] on span "Desktop" at bounding box center [618, 229] width 23 height 13
click at [589, 228] on span "Mobile" at bounding box center [586, 229] width 18 height 13
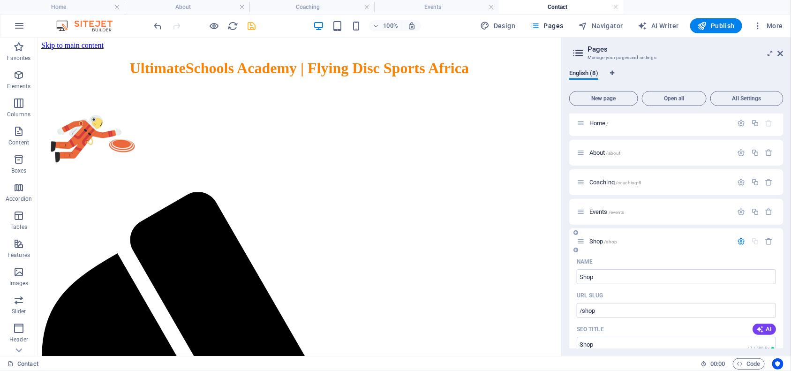
scroll to position [0, 0]
click at [739, 243] on icon "button" at bounding box center [742, 245] width 8 height 8
click at [577, 235] on icon at bounding box center [576, 236] width 5 height 6
type input "Don"
type input "/d"
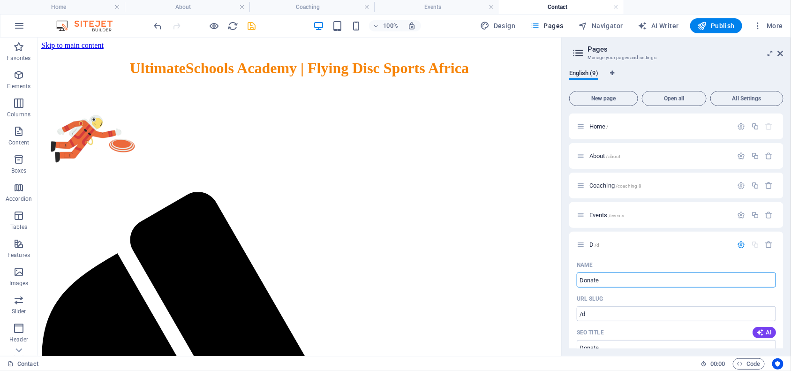
type input "Donate"
type input "/donate"
click at [739, 246] on icon "button" at bounding box center [742, 245] width 8 height 8
click at [603, 210] on div "Events /events" at bounding box center [655, 215] width 156 height 11
click at [602, 213] on span "Events /events" at bounding box center [607, 215] width 35 height 7
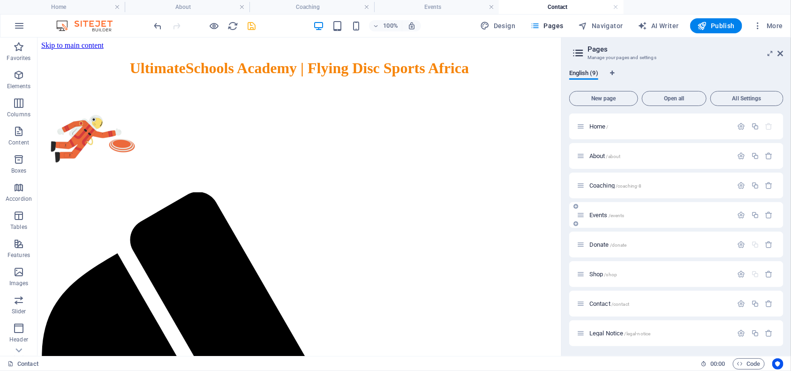
click at [602, 213] on span "Events /events" at bounding box center [607, 215] width 35 height 7
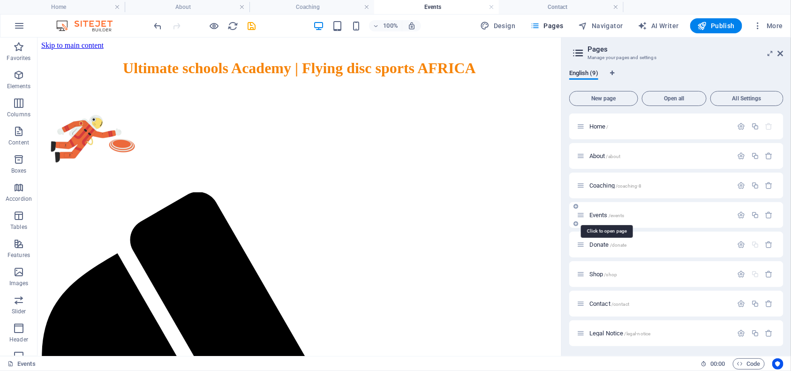
click at [600, 214] on span "Events /events" at bounding box center [607, 215] width 35 height 7
click at [740, 216] on icon "button" at bounding box center [742, 215] width 8 height 8
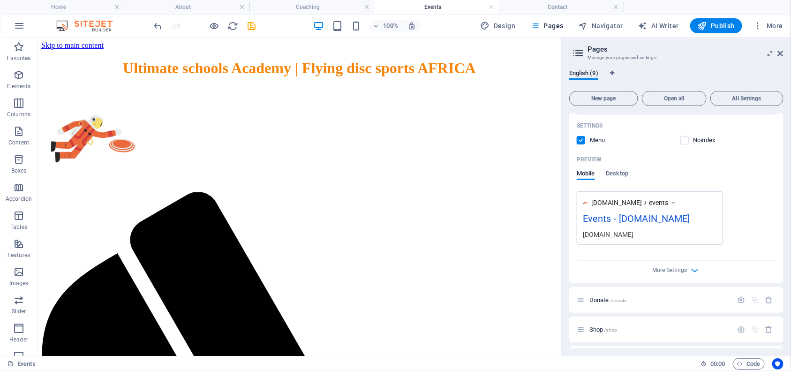
scroll to position [295, 0]
click at [693, 219] on div "Events - [DOMAIN_NAME]" at bounding box center [650, 220] width 134 height 18
click at [618, 214] on div "Events - [DOMAIN_NAME]" at bounding box center [650, 220] width 134 height 18
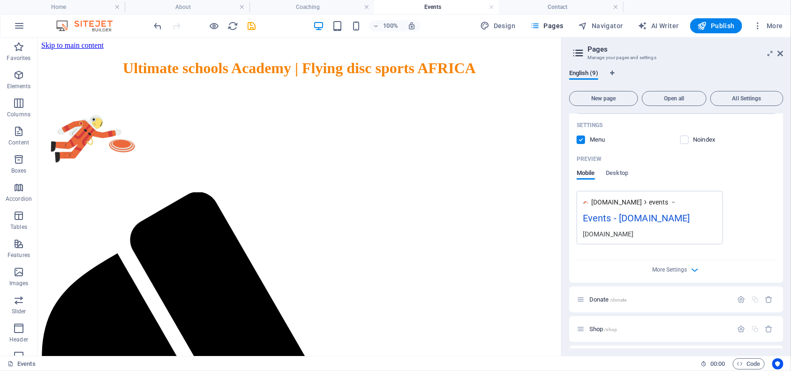
click at [693, 216] on div "Events - [DOMAIN_NAME]" at bounding box center [650, 220] width 134 height 18
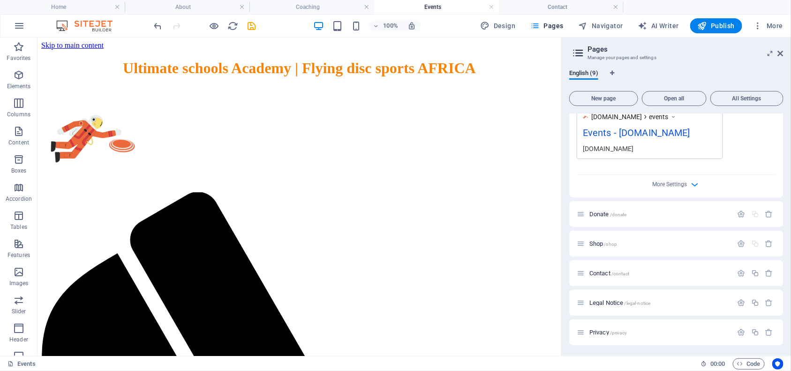
scroll to position [0, 0]
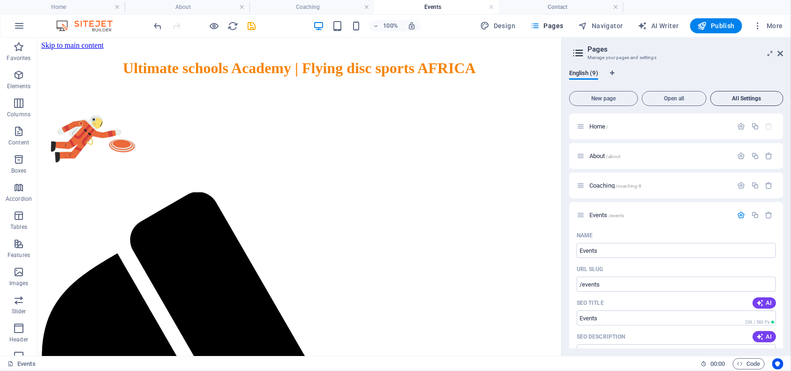
click at [734, 96] on span "All Settings" at bounding box center [747, 99] width 65 height 6
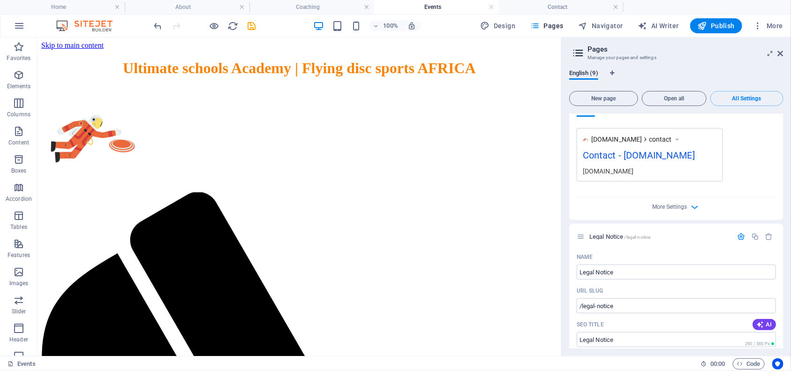
scroll to position [1843, 0]
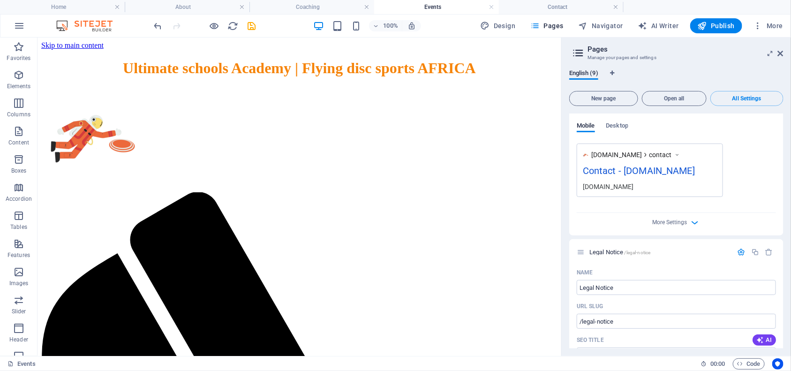
click at [780, 48] on h2 "Pages" at bounding box center [686, 49] width 196 height 8
click at [782, 52] on icon at bounding box center [781, 54] width 6 height 8
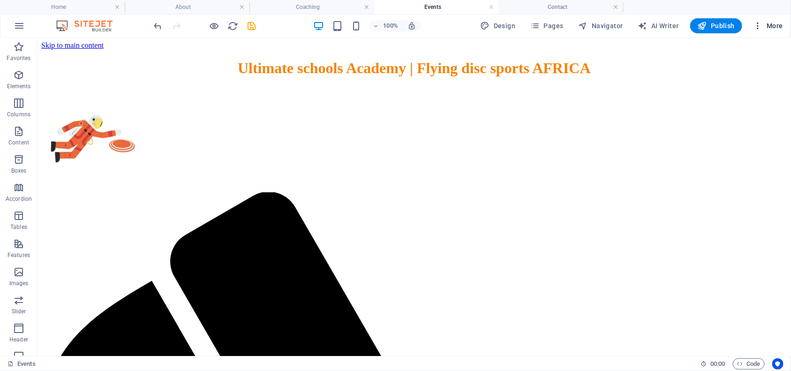
click at [761, 27] on icon "button" at bounding box center [758, 25] width 9 height 9
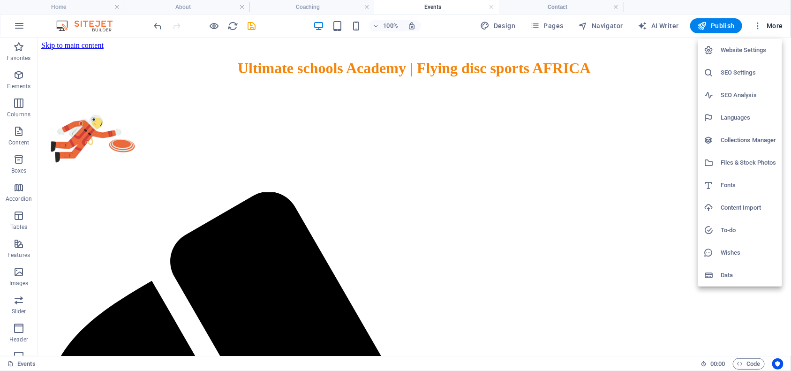
click at [736, 47] on h6 "Website Settings" at bounding box center [749, 50] width 56 height 11
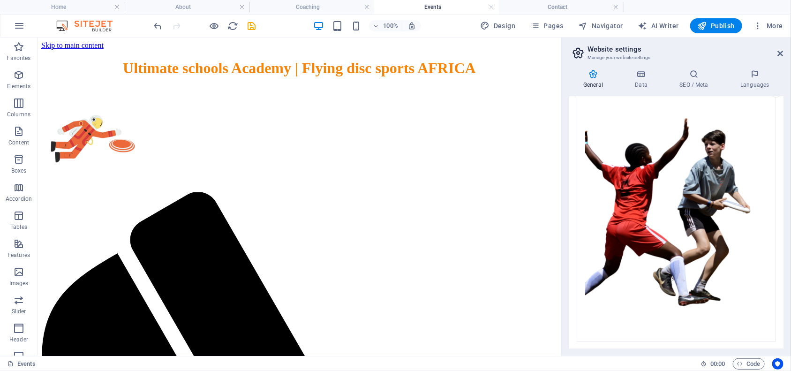
scroll to position [0, 0]
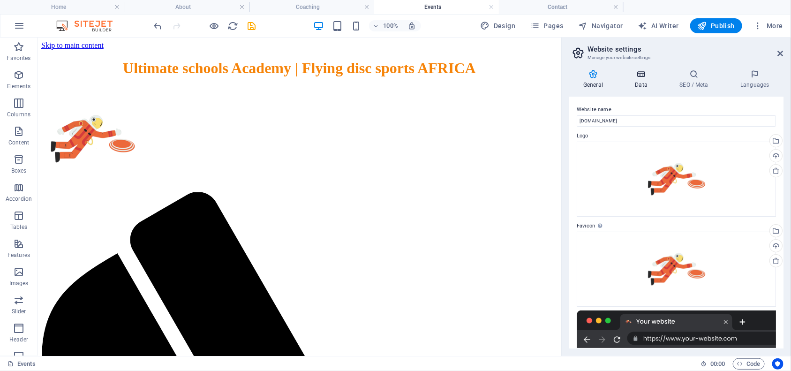
click at [639, 75] on icon at bounding box center [641, 73] width 41 height 9
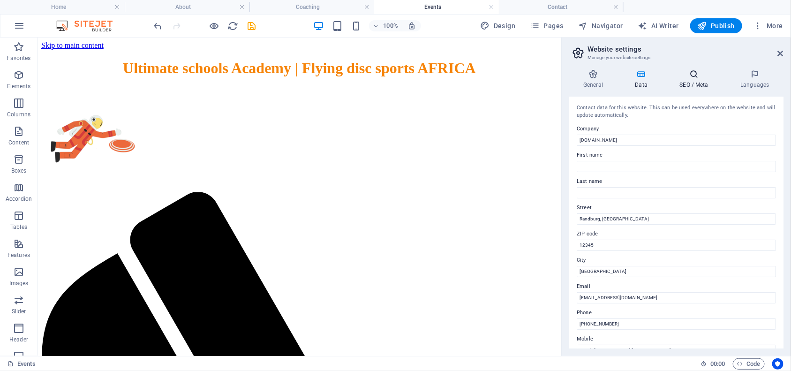
click at [694, 76] on icon at bounding box center [694, 73] width 57 height 9
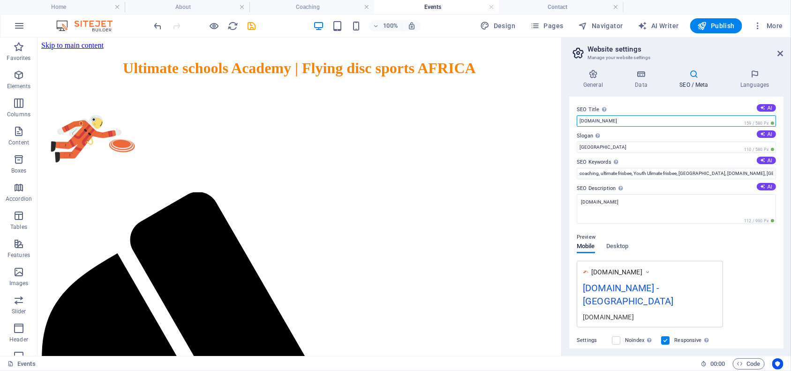
click at [604, 121] on input "[DOMAIN_NAME]" at bounding box center [676, 120] width 199 height 11
type input "[DOMAIN_NAME]"
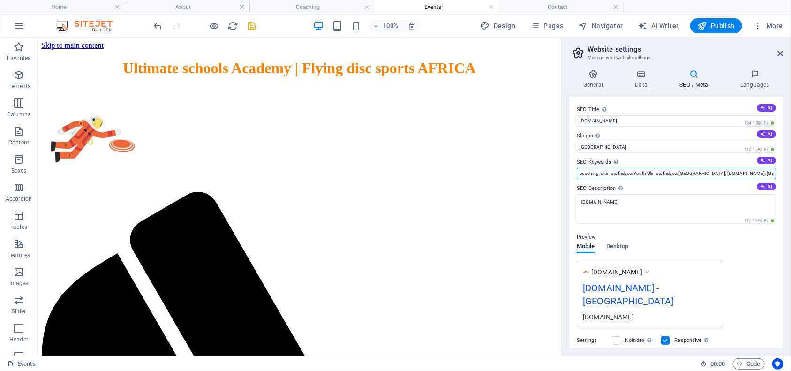
click at [701, 168] on input "coaching, ultimate frisbee, Youth Ulimate frisbee, [GEOGRAPHIC_DATA], [DOMAIN_N…" at bounding box center [676, 173] width 199 height 11
click at [770, 174] on input "coaching, ultimate frisbee, Youth Ulimate frisbee, [GEOGRAPHIC_DATA], [DOMAIN_N…" at bounding box center [676, 173] width 199 height 11
click at [758, 173] on input "coaching, ultimate frisbee, Youth Ulimate frisbee, [GEOGRAPHIC_DATA], [DOMAIN_N…" at bounding box center [676, 173] width 199 height 11
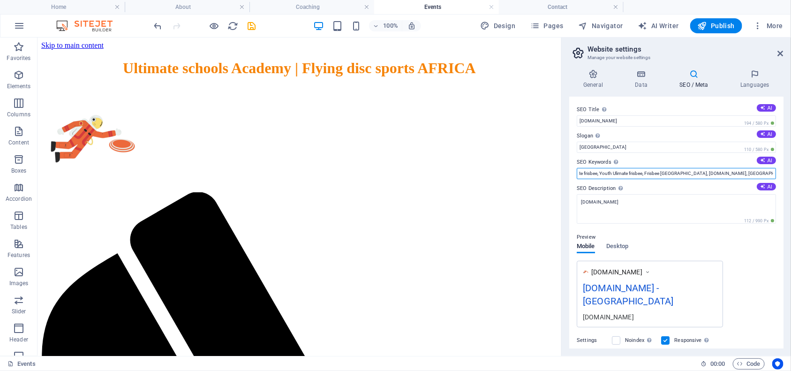
scroll to position [0, 40]
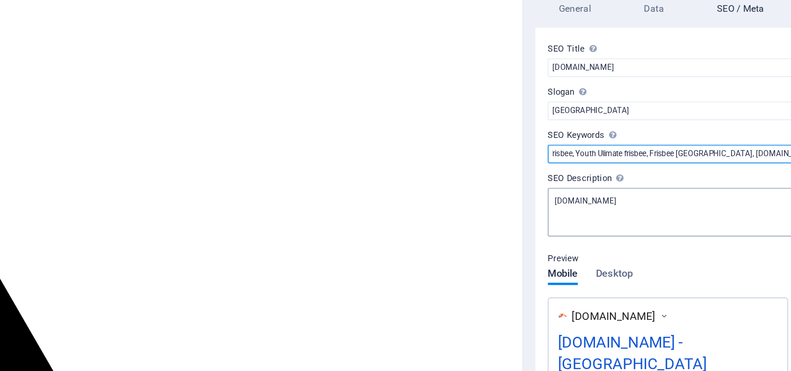
type input "coaching, ultimate frisbee, Youth Ulimate frisbee, Frisbee [GEOGRAPHIC_DATA], […"
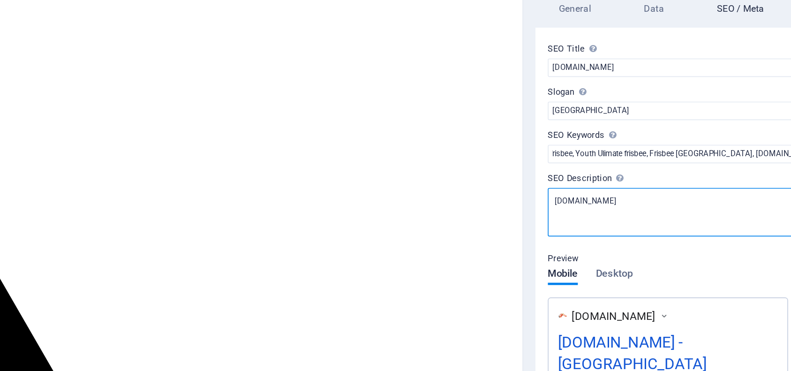
click at [605, 202] on textarea "[DOMAIN_NAME]" at bounding box center [676, 209] width 199 height 30
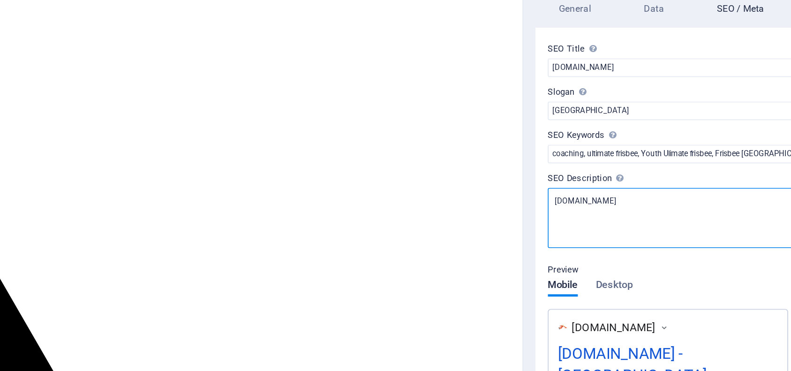
type textarea "[DOMAIN_NAME]"
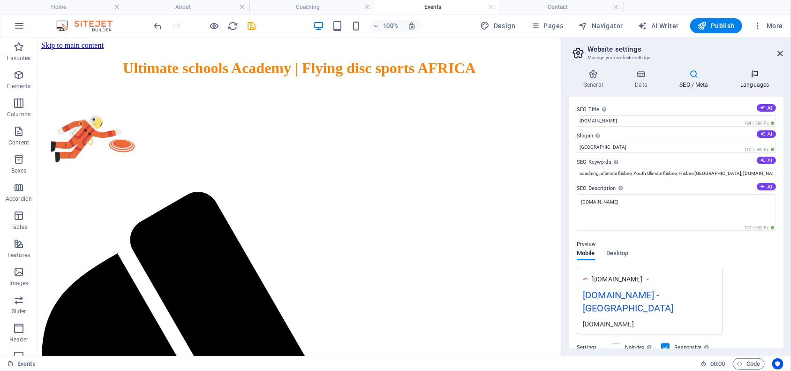
click at [756, 78] on icon at bounding box center [755, 73] width 57 height 9
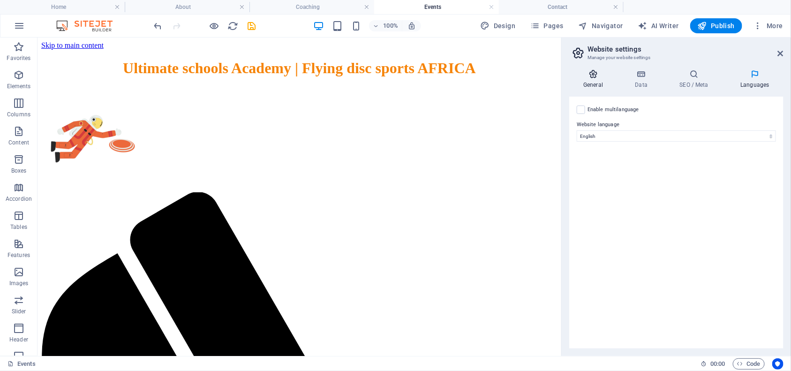
click at [593, 82] on h4 "General" at bounding box center [596, 79] width 52 height 20
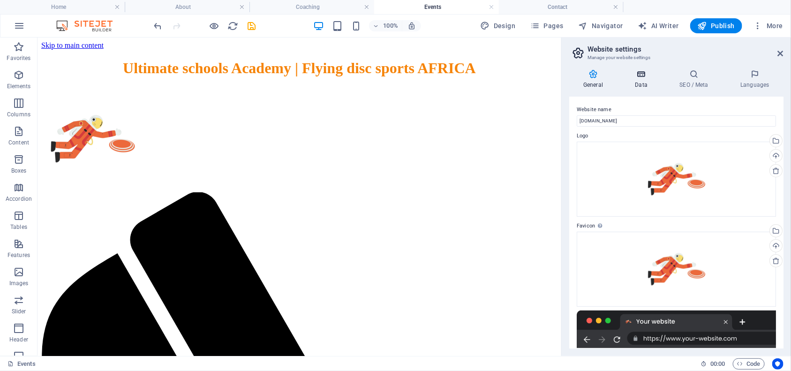
click at [646, 80] on h4 "Data" at bounding box center [643, 79] width 45 height 20
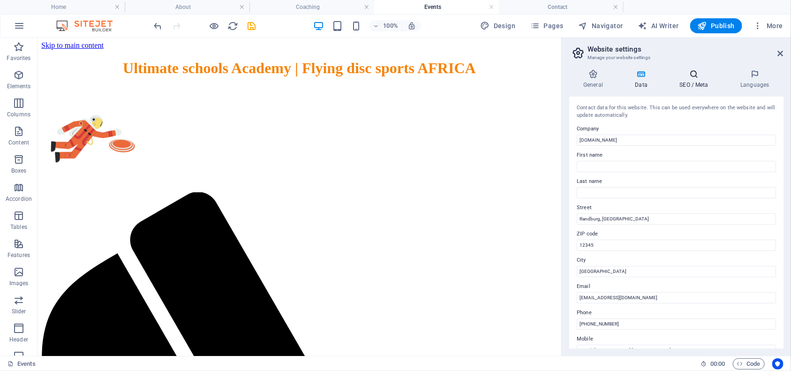
click at [686, 81] on h4 "SEO / Meta" at bounding box center [696, 79] width 61 height 20
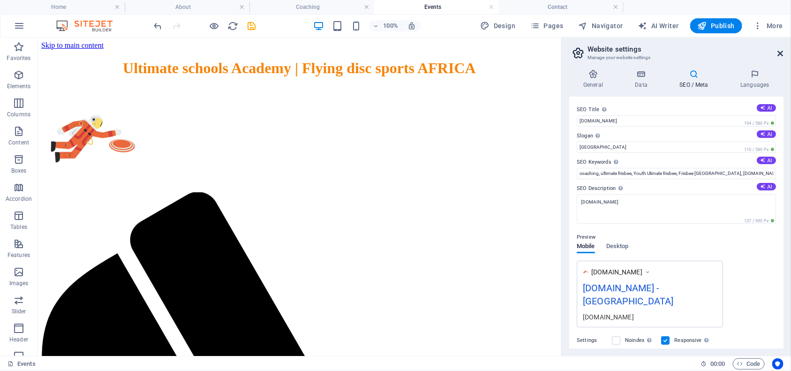
click at [779, 53] on icon at bounding box center [781, 54] width 6 height 8
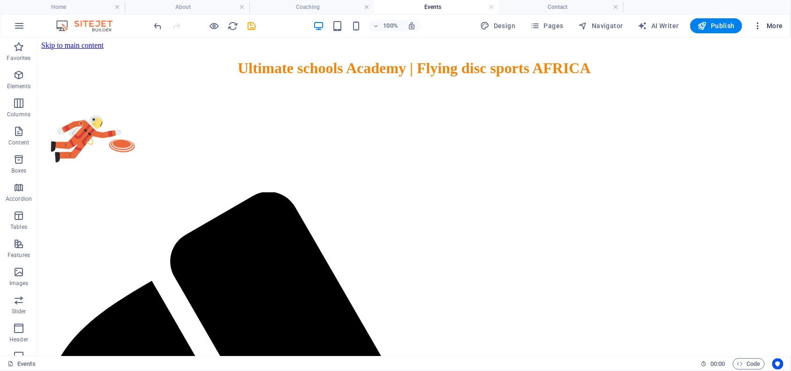
click at [777, 30] on span "More" at bounding box center [769, 25] width 30 height 9
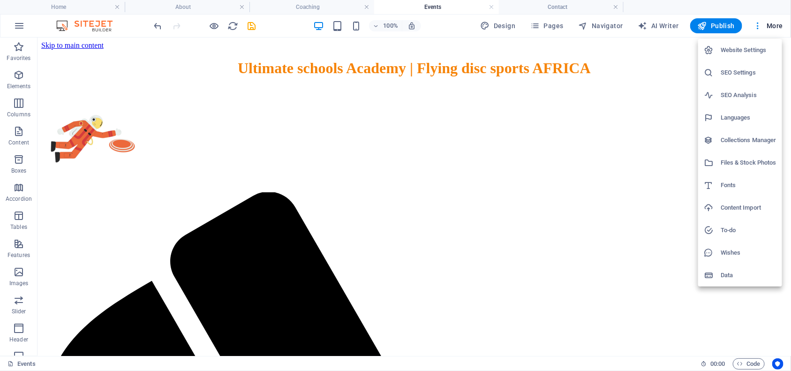
click at [748, 50] on h6 "Website Settings" at bounding box center [749, 50] width 56 height 11
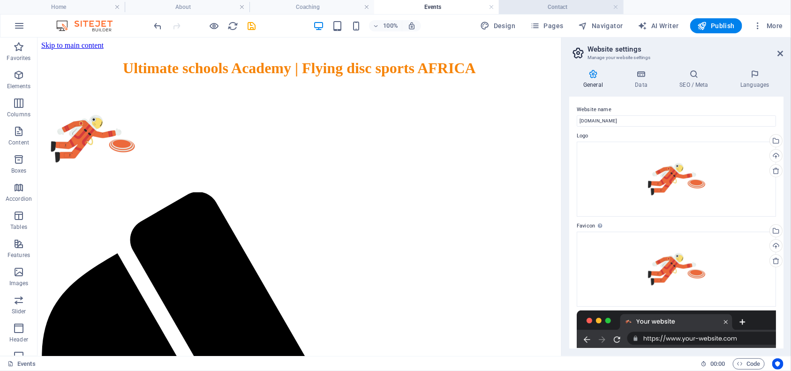
scroll to position [0, 0]
click at [781, 48] on h2 "Website settings" at bounding box center [686, 49] width 196 height 8
click at [779, 52] on icon at bounding box center [781, 54] width 6 height 8
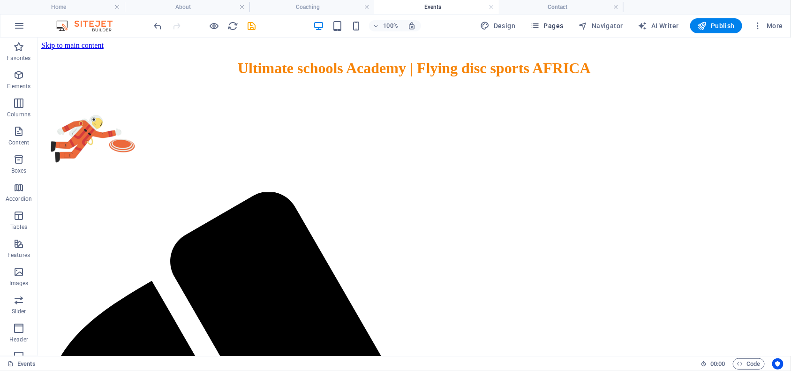
click at [562, 26] on span "Pages" at bounding box center [547, 25] width 33 height 9
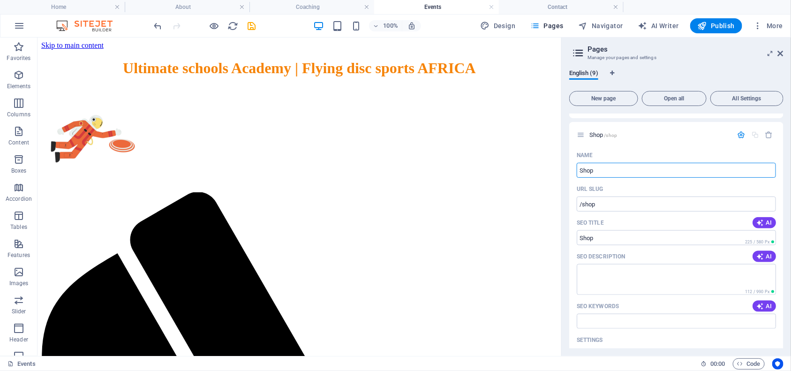
scroll to position [0, 0]
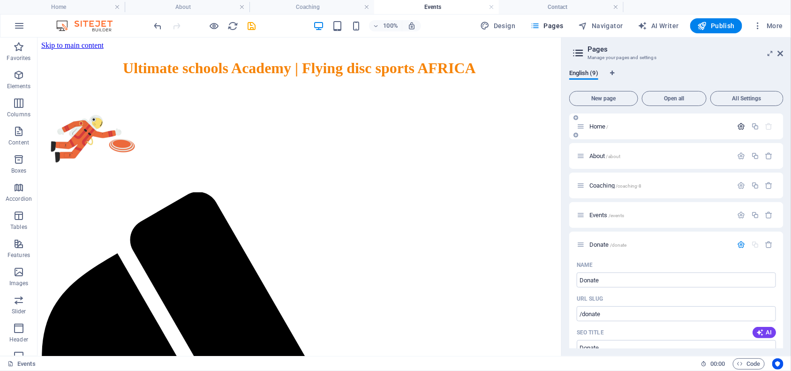
click at [740, 124] on icon "button" at bounding box center [742, 126] width 8 height 8
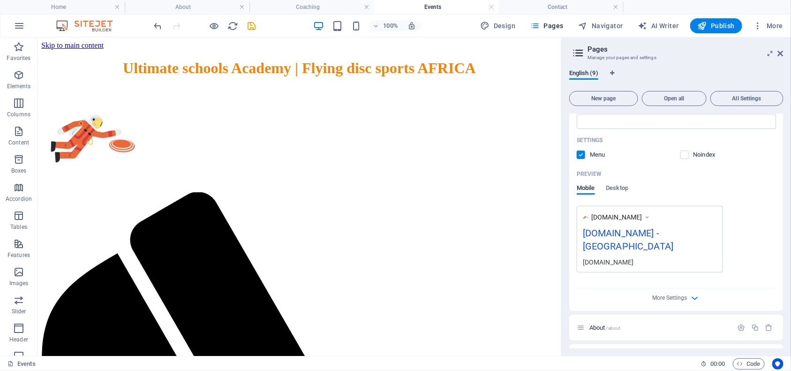
scroll to position [193, 0]
click at [629, 184] on span "Desktop" at bounding box center [618, 186] width 23 height 13
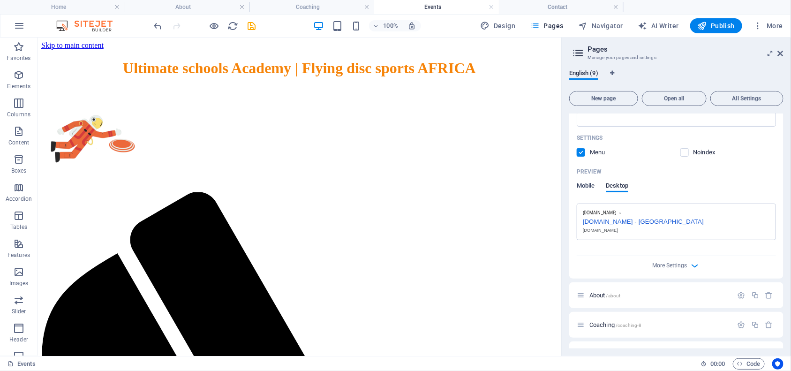
click at [589, 186] on span "Mobile" at bounding box center [586, 186] width 18 height 13
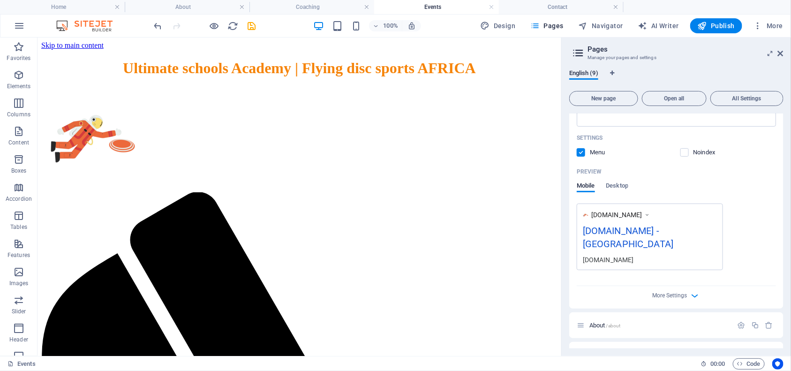
scroll to position [0, 0]
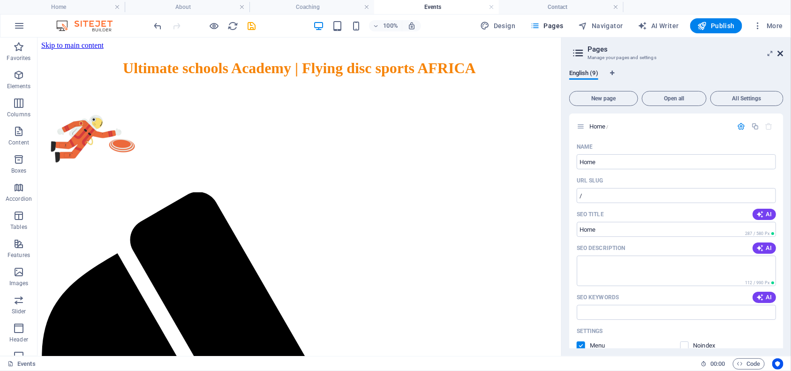
click at [780, 50] on icon at bounding box center [781, 54] width 6 height 8
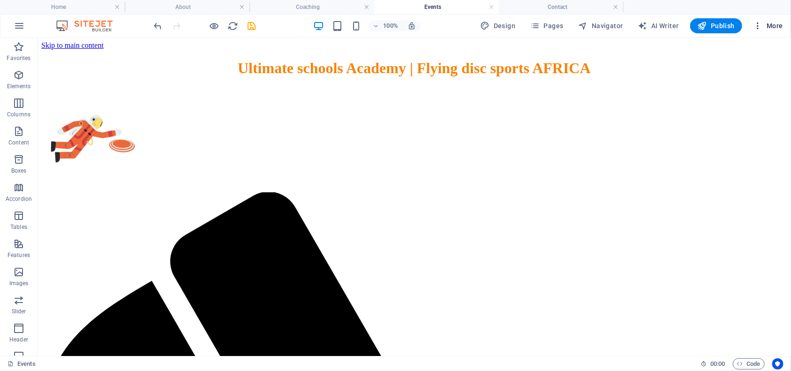
click at [771, 29] on span "More" at bounding box center [769, 25] width 30 height 9
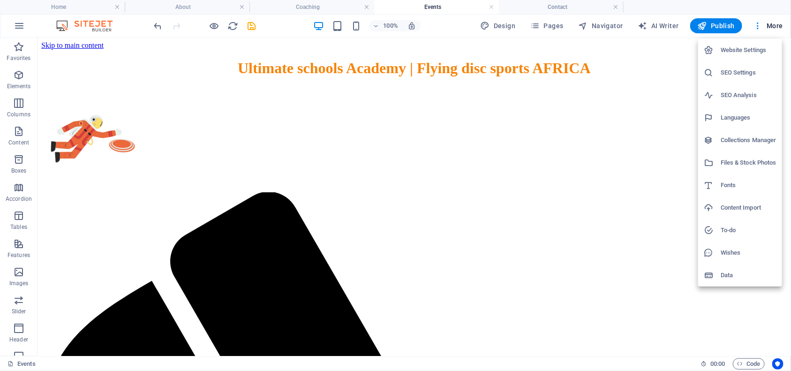
click at [726, 273] on h6 "Data" at bounding box center [749, 275] width 56 height 11
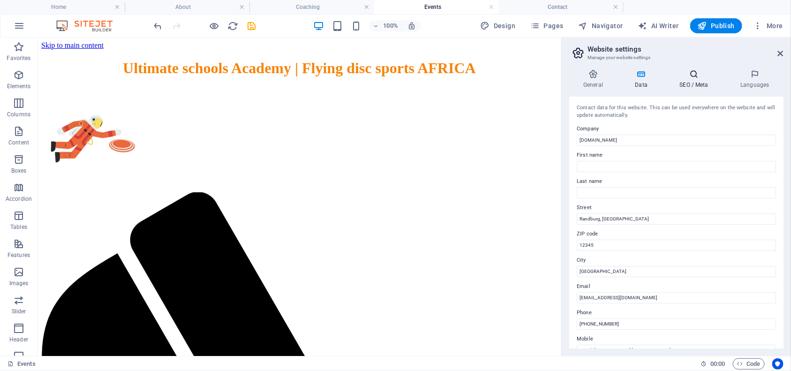
scroll to position [0, 0]
click at [693, 82] on h4 "SEO / Meta" at bounding box center [696, 79] width 61 height 20
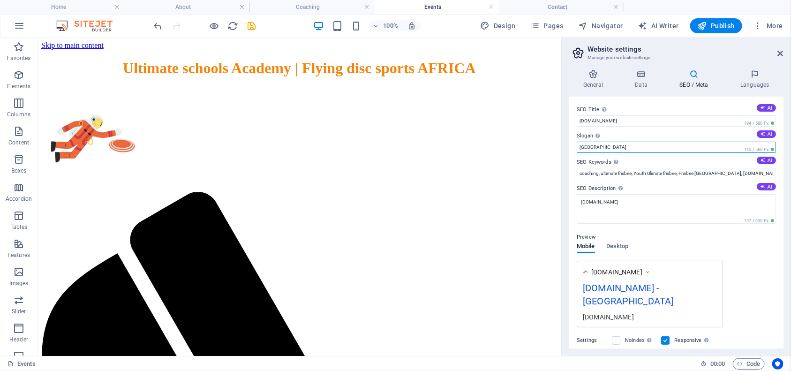
click at [581, 144] on input "[GEOGRAPHIC_DATA]" at bounding box center [676, 147] width 199 height 11
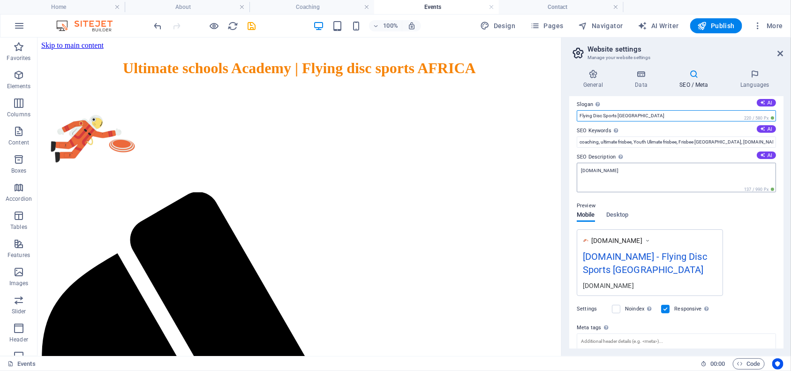
scroll to position [50, 0]
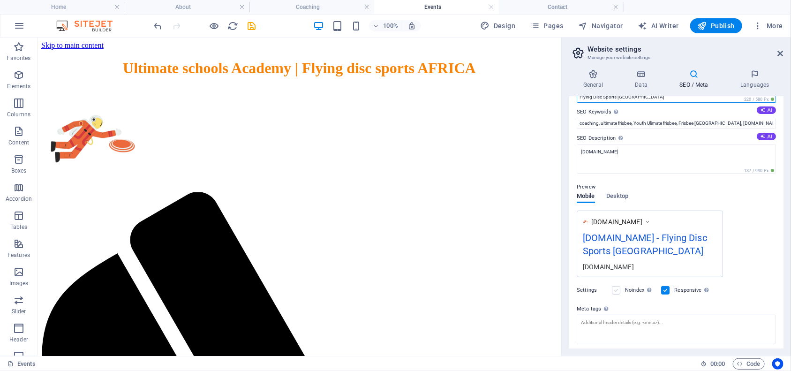
type input "Flying Disc Sports [GEOGRAPHIC_DATA]"
click at [618, 290] on label at bounding box center [616, 290] width 8 height 8
click at [0, 0] on input "Noindex Instruct search engines to exclude this website from search results." at bounding box center [0, 0] width 0 height 0
click at [621, 198] on span "Desktop" at bounding box center [618, 196] width 23 height 13
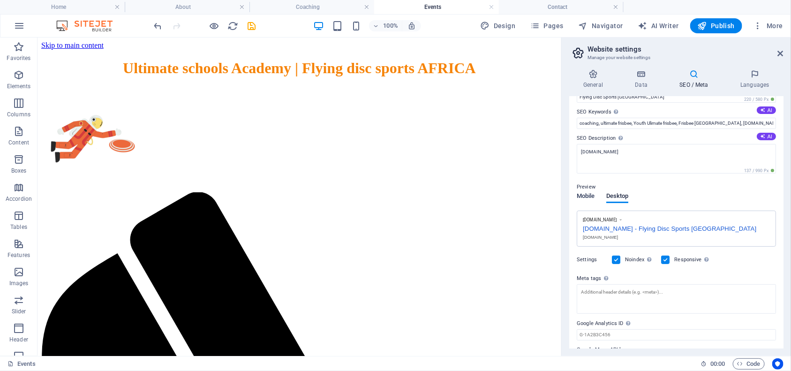
click at [590, 198] on span "Mobile" at bounding box center [586, 196] width 18 height 13
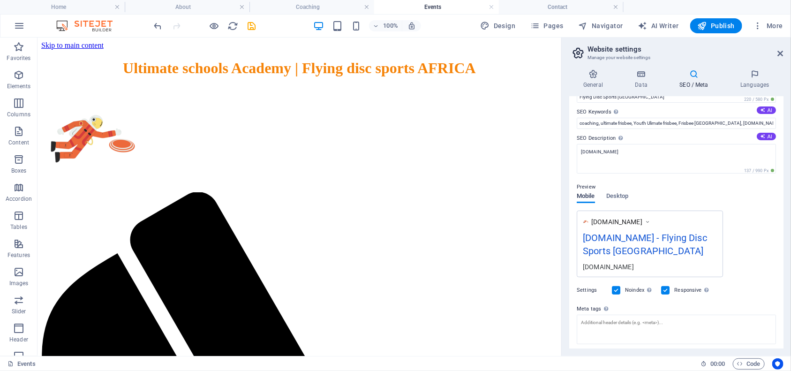
scroll to position [106, 0]
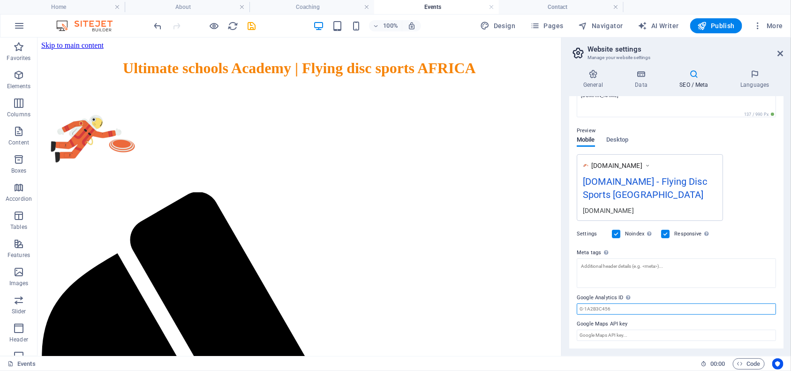
click at [611, 311] on input "Google Analytics ID Please only add the Google Analytics ID. We automatically i…" at bounding box center [676, 309] width 199 height 11
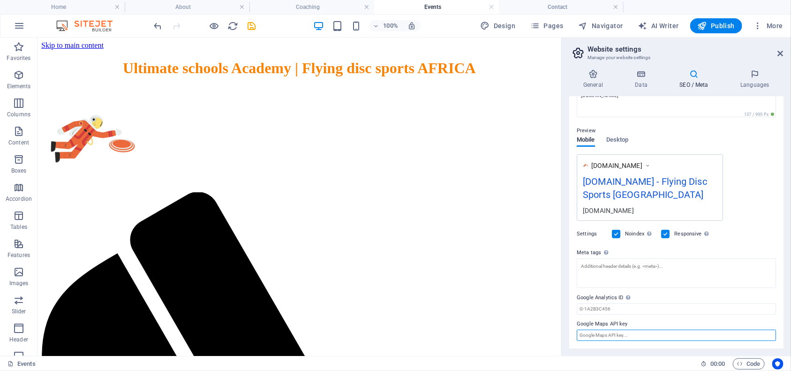
click at [626, 335] on input "Google Maps API key" at bounding box center [676, 335] width 199 height 11
click at [777, 49] on h2 "Website settings" at bounding box center [686, 49] width 196 height 8
click at [780, 50] on icon at bounding box center [781, 54] width 6 height 8
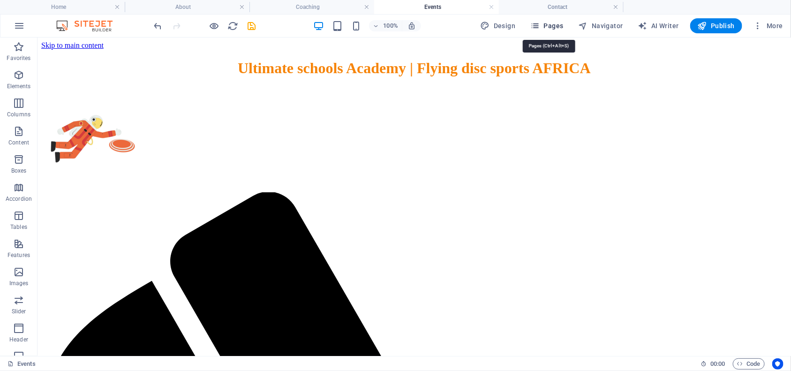
click at [554, 22] on span "Pages" at bounding box center [547, 25] width 33 height 9
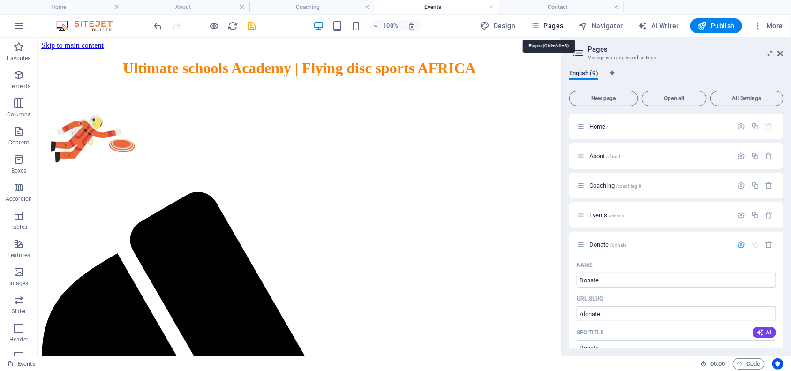
scroll to position [428, 0]
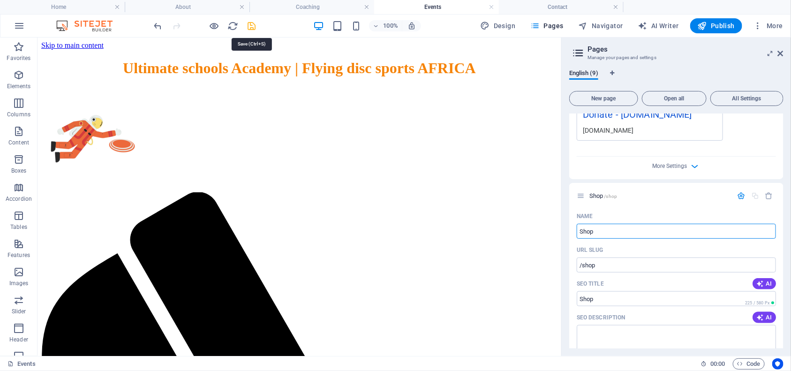
click at [250, 24] on icon "save" at bounding box center [252, 26] width 11 height 11
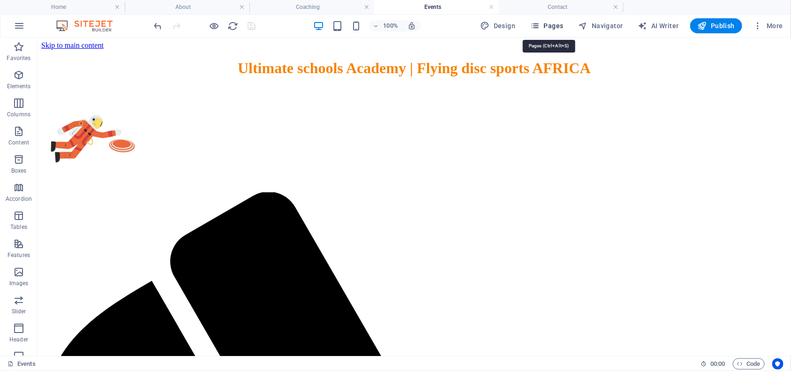
click at [561, 23] on span "Pages" at bounding box center [547, 25] width 33 height 9
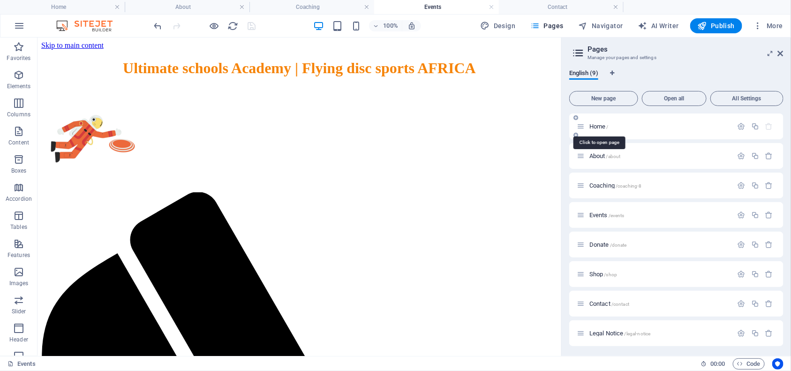
click at [604, 125] on span "Home /" at bounding box center [599, 126] width 19 height 7
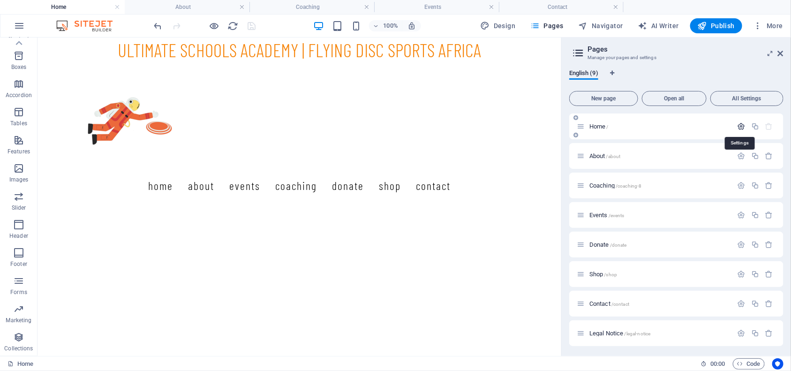
click at [740, 126] on icon "button" at bounding box center [742, 126] width 8 height 8
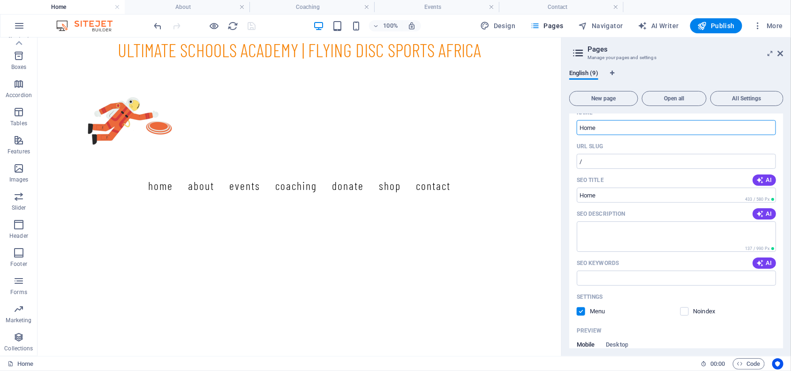
scroll to position [0, 0]
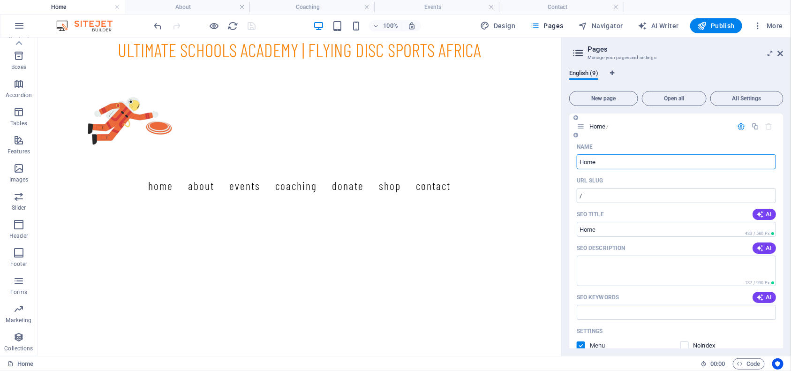
click at [738, 127] on icon "button" at bounding box center [742, 126] width 8 height 8
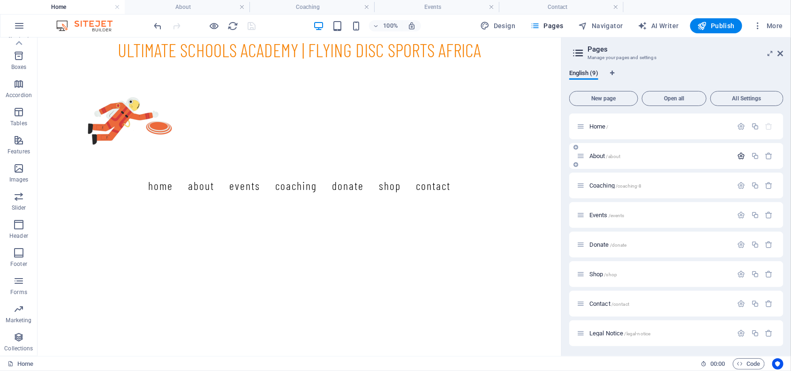
click at [740, 156] on icon "button" at bounding box center [742, 156] width 8 height 8
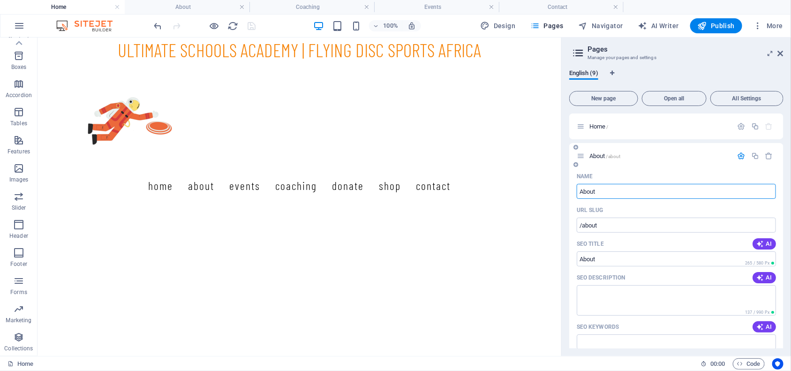
scroll to position [0, 0]
click at [739, 152] on icon "button" at bounding box center [742, 156] width 8 height 8
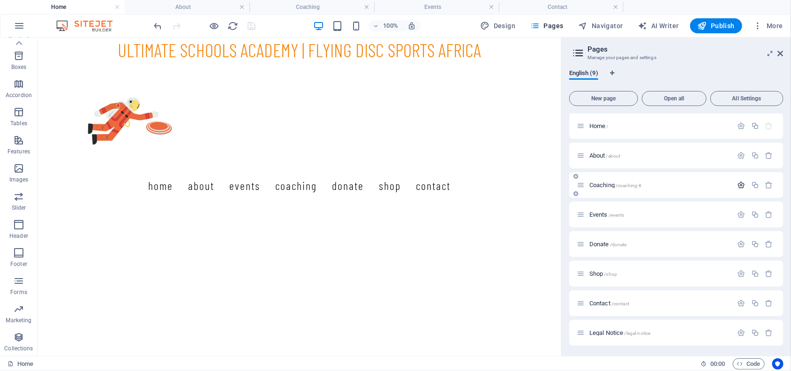
click at [741, 183] on icon "button" at bounding box center [742, 185] width 8 height 8
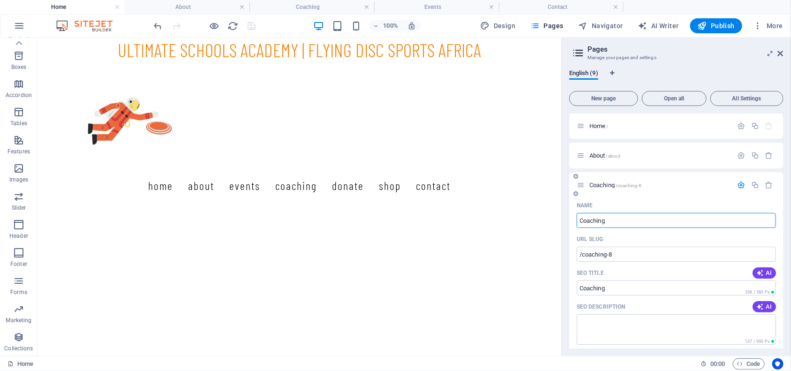
click at [740, 184] on icon "button" at bounding box center [742, 185] width 8 height 8
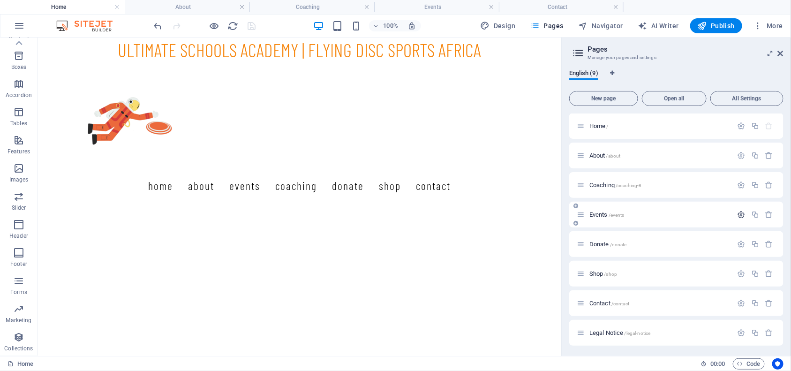
click at [739, 214] on icon "button" at bounding box center [742, 215] width 8 height 8
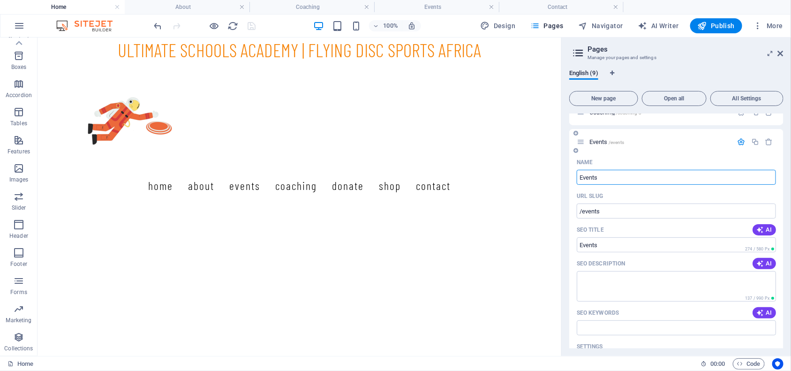
scroll to position [30, 0]
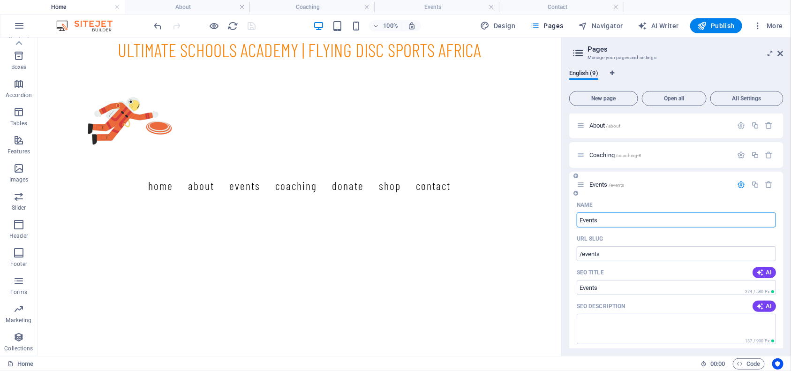
click at [742, 184] on icon "button" at bounding box center [742, 185] width 8 height 8
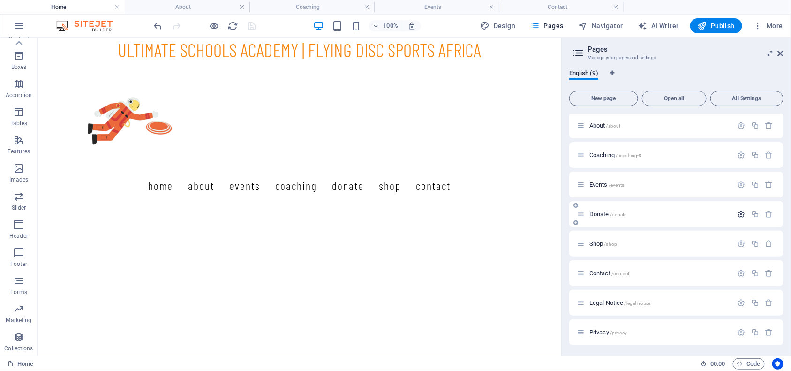
click at [739, 215] on icon "button" at bounding box center [742, 214] width 8 height 8
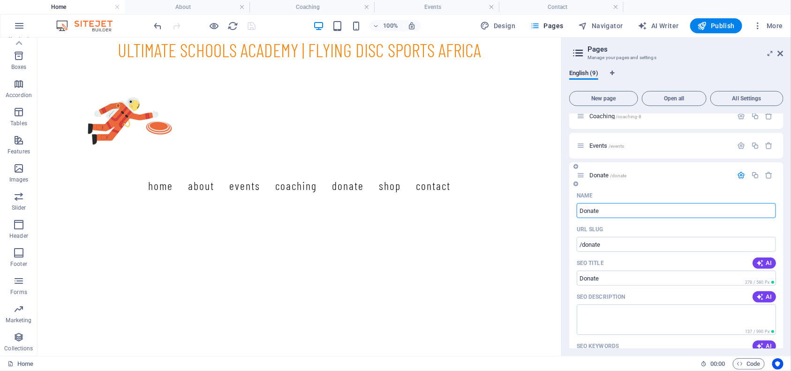
scroll to position [75, 0]
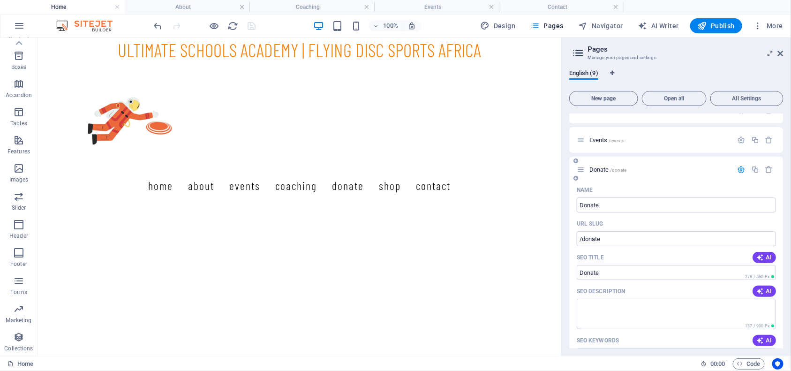
click at [738, 169] on icon "button" at bounding box center [742, 170] width 8 height 8
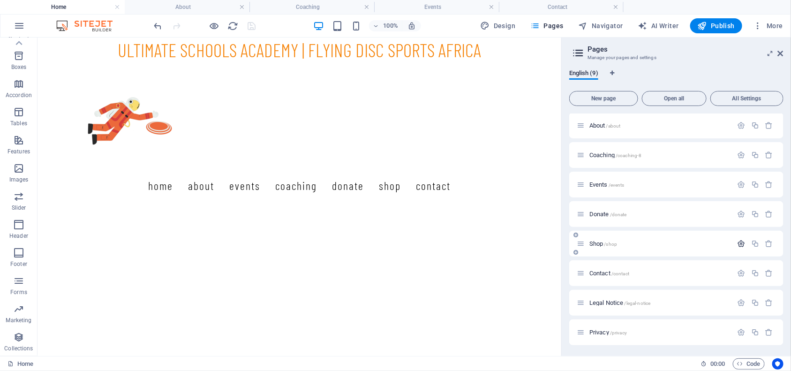
click at [738, 240] on icon "button" at bounding box center [742, 244] width 8 height 8
click at [739, 269] on icon "button" at bounding box center [742, 273] width 8 height 8
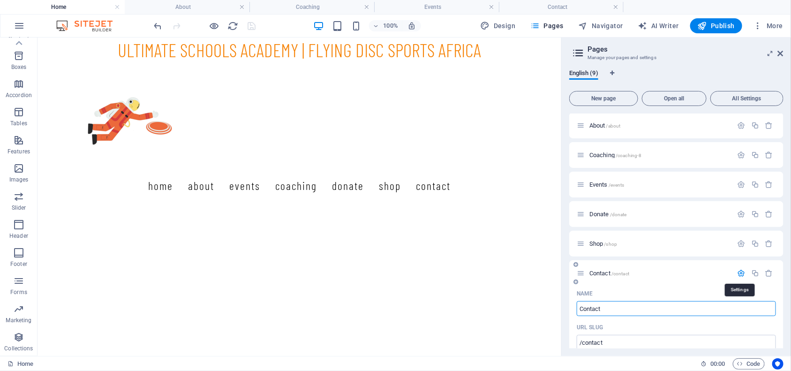
click at [739, 269] on icon "button" at bounding box center [742, 273] width 8 height 8
click at [779, 53] on icon at bounding box center [781, 54] width 6 height 8
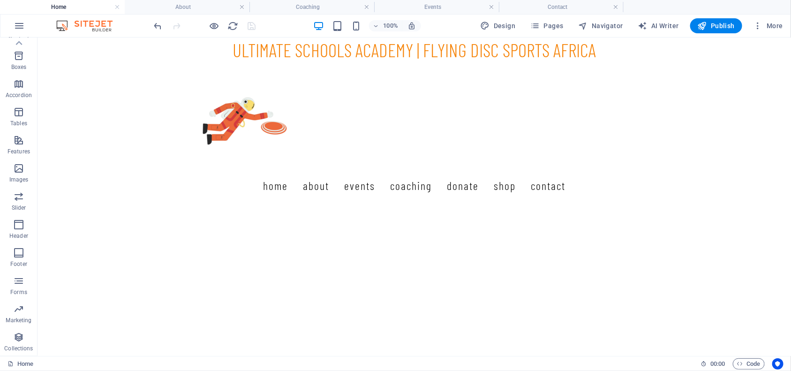
click at [251, 22] on div at bounding box center [204, 25] width 105 height 15
